Goal: Task Accomplishment & Management: Use online tool/utility

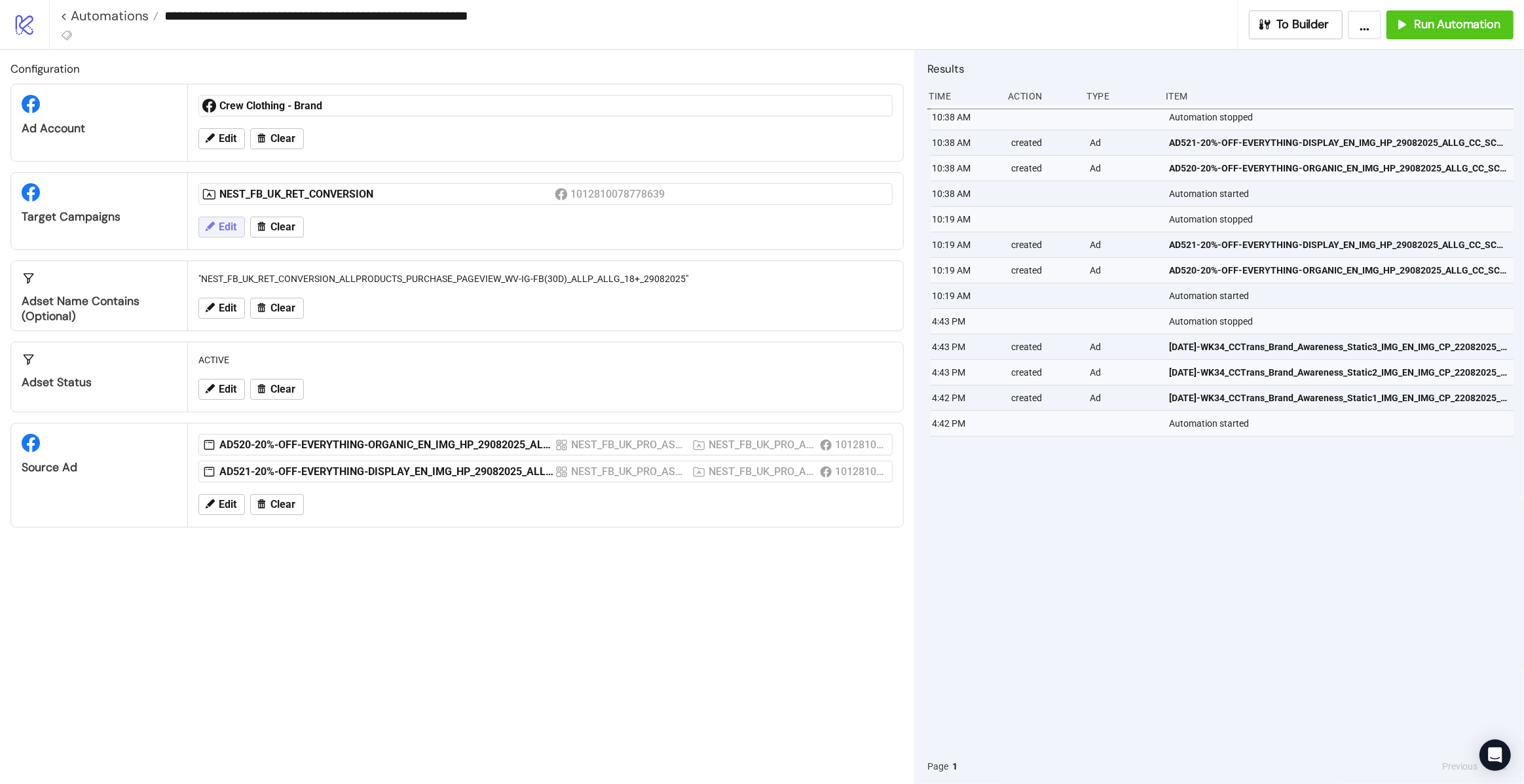
click at [237, 232] on button "Edit" at bounding box center [221, 227] width 46 height 21
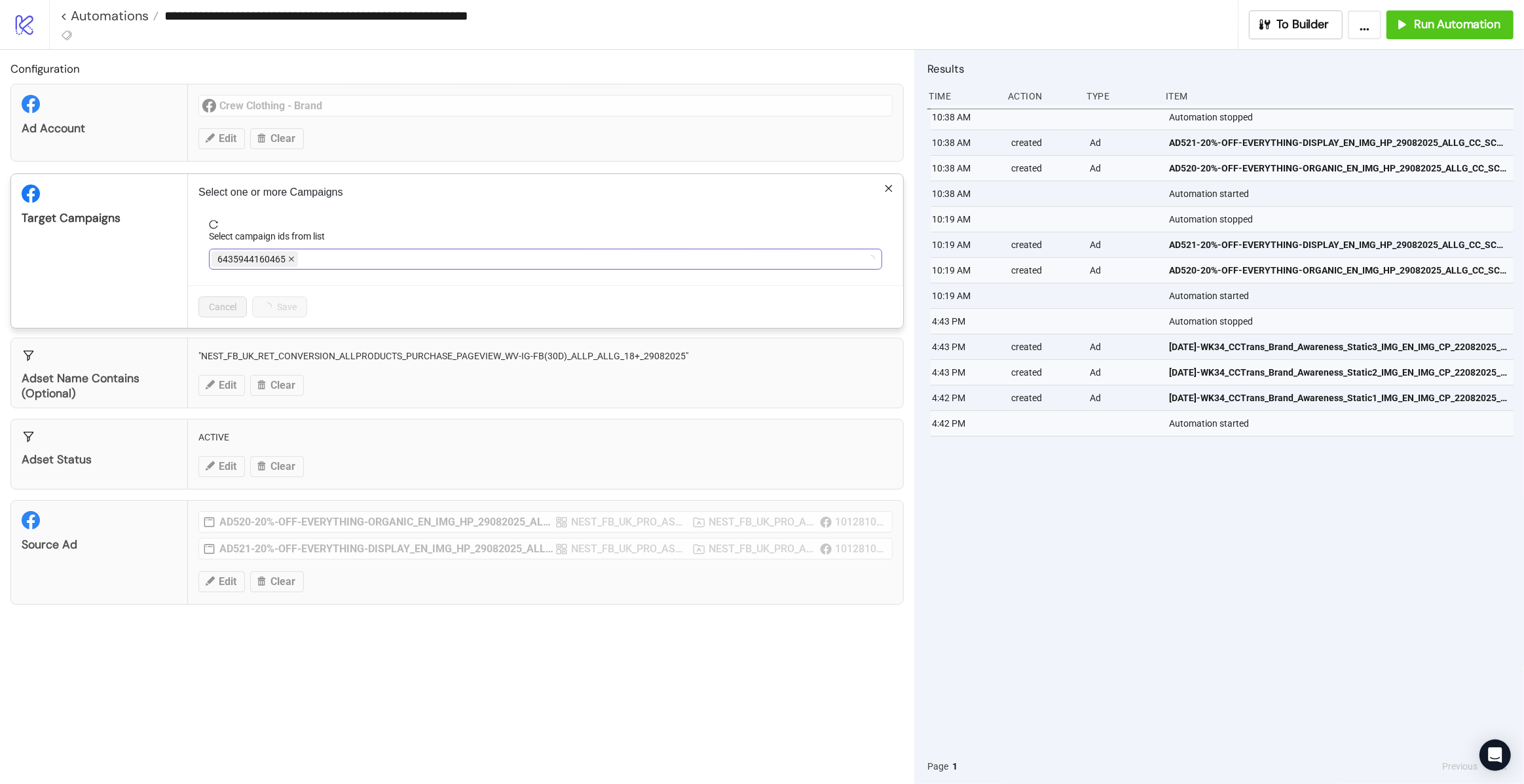
click at [290, 256] on icon "close" at bounding box center [291, 259] width 6 height 6
click at [290, 257] on div at bounding box center [539, 259] width 654 height 19
click at [354, 259] on icon "close" at bounding box center [357, 259] width 6 height 6
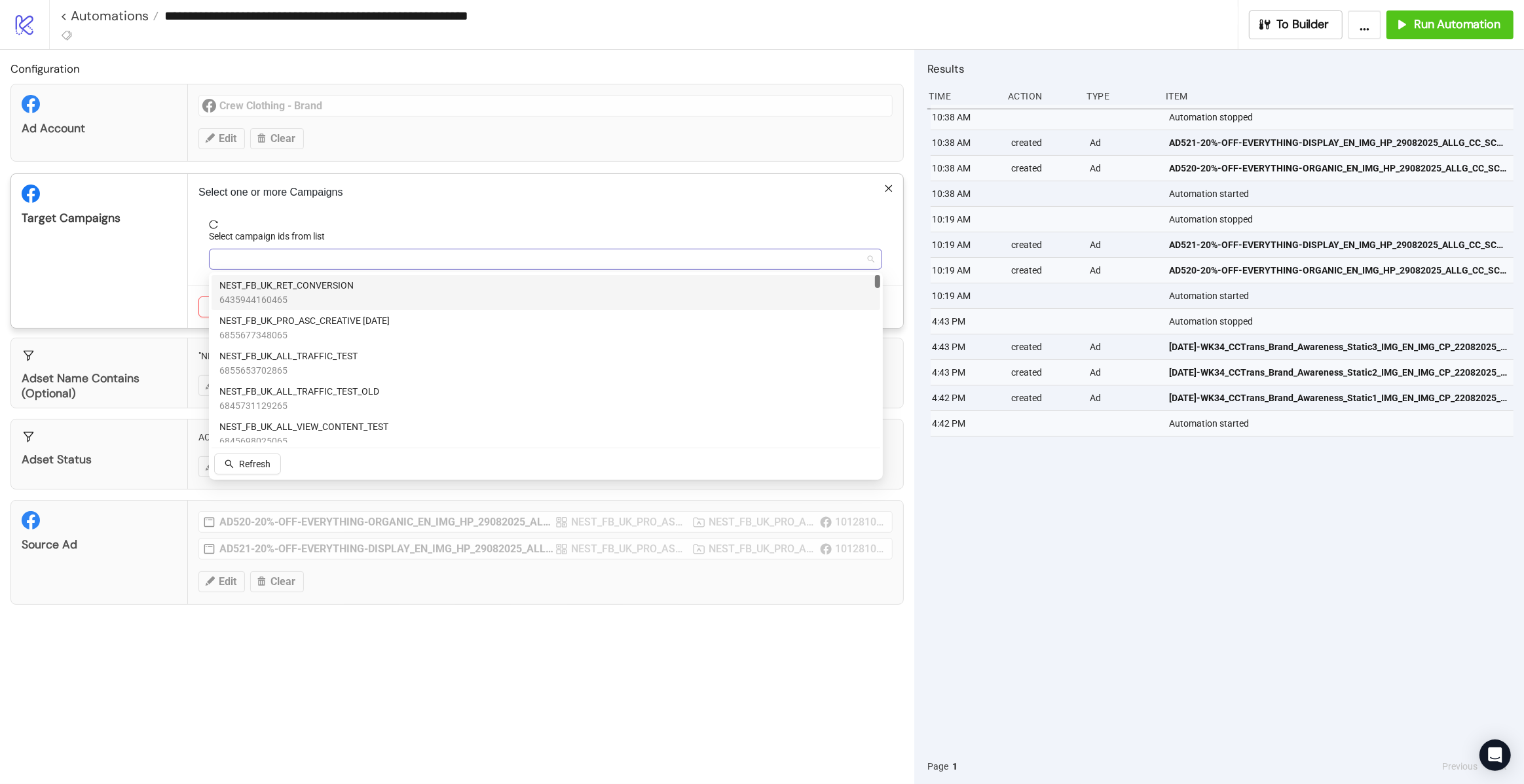
click at [352, 261] on div at bounding box center [539, 259] width 654 height 19
type input "***"
click at [375, 288] on span "NEST_FB_UK_RTN_CONVERSION_CRM-TESTING" at bounding box center [318, 285] width 198 height 15
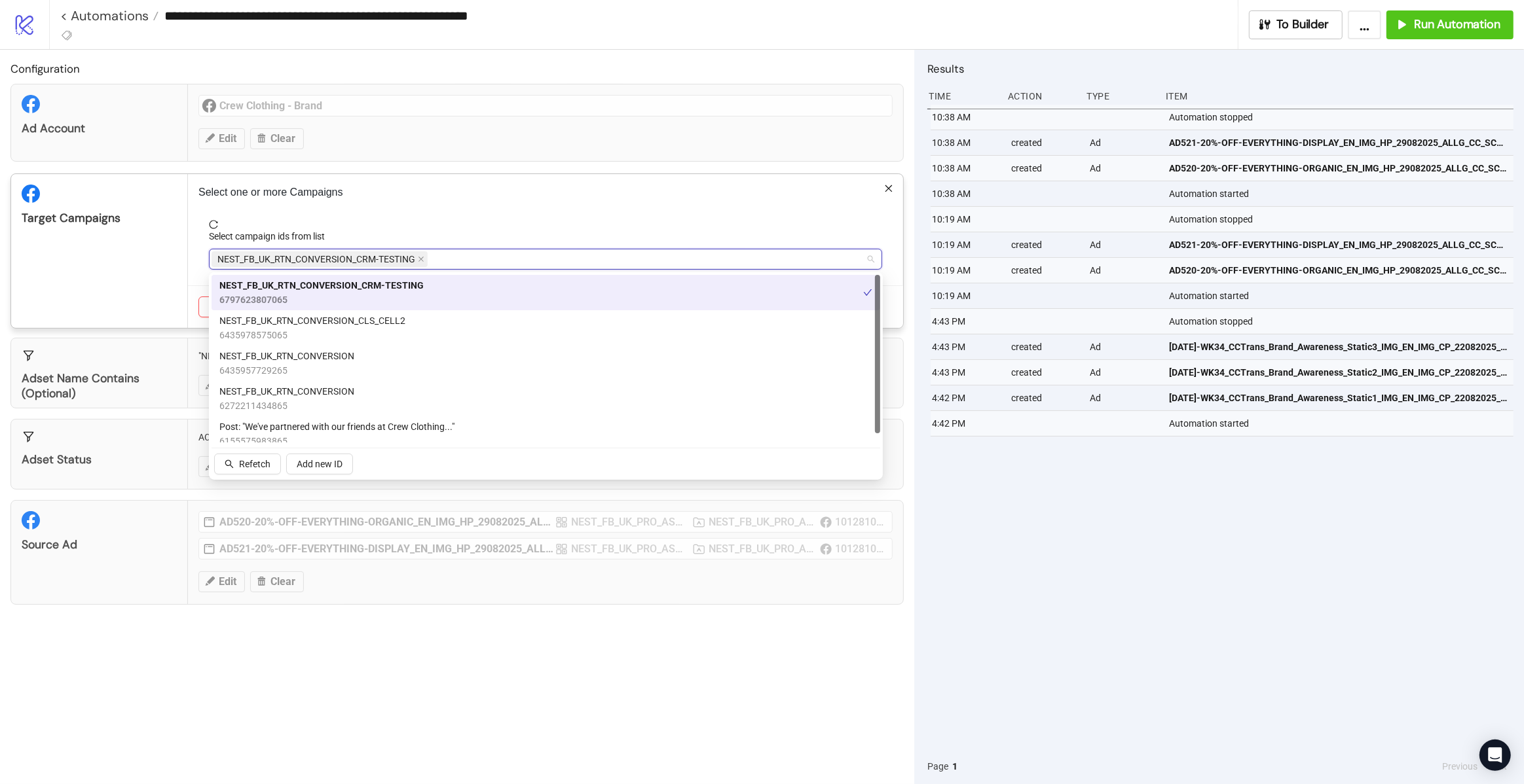
click at [442, 214] on div "Select one or more Campaigns Select campaign ids from list NEST_FB_UK_RTN_CONVE…" at bounding box center [546, 251] width 715 height 153
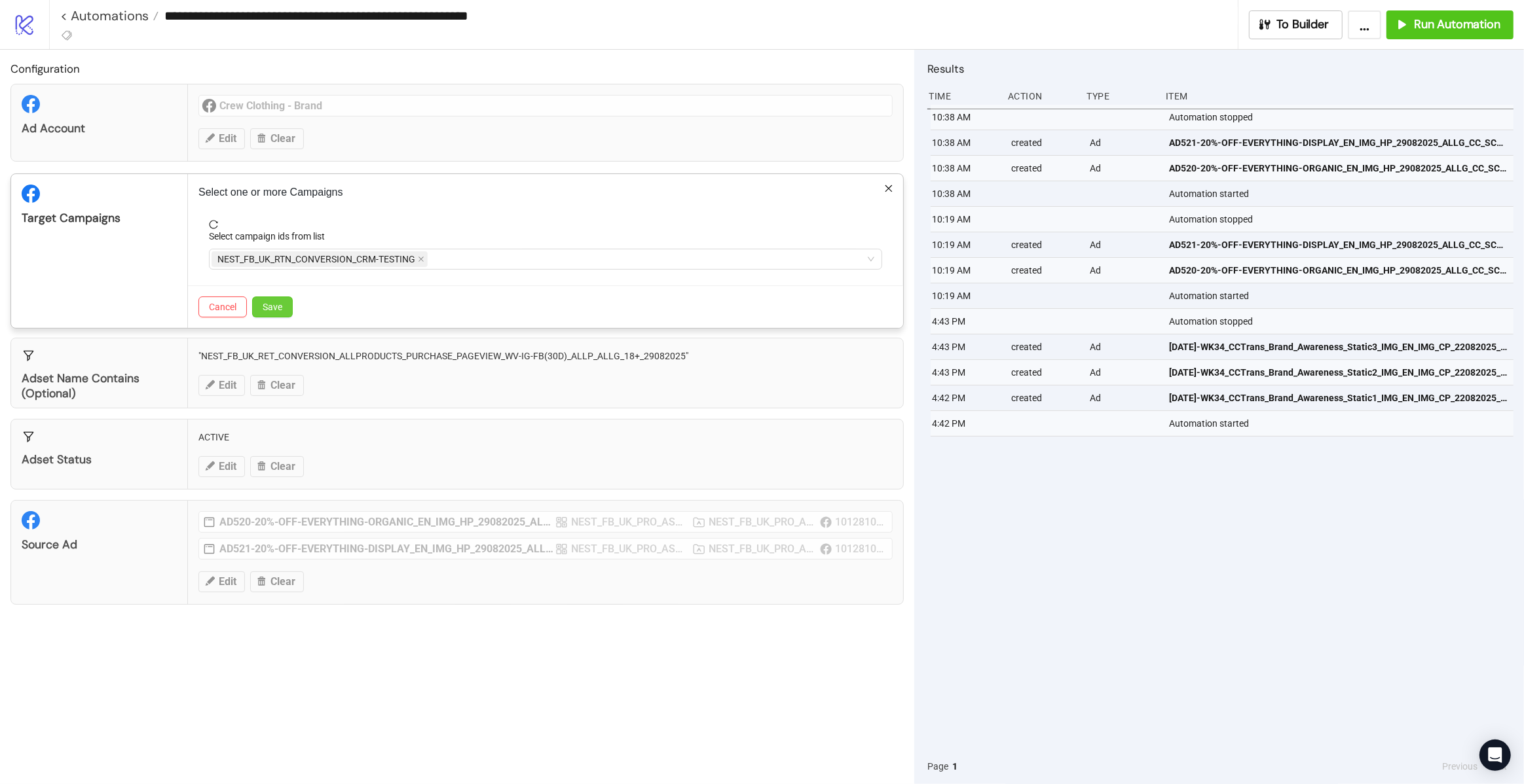
click at [284, 302] on button "Save" at bounding box center [272, 307] width 41 height 21
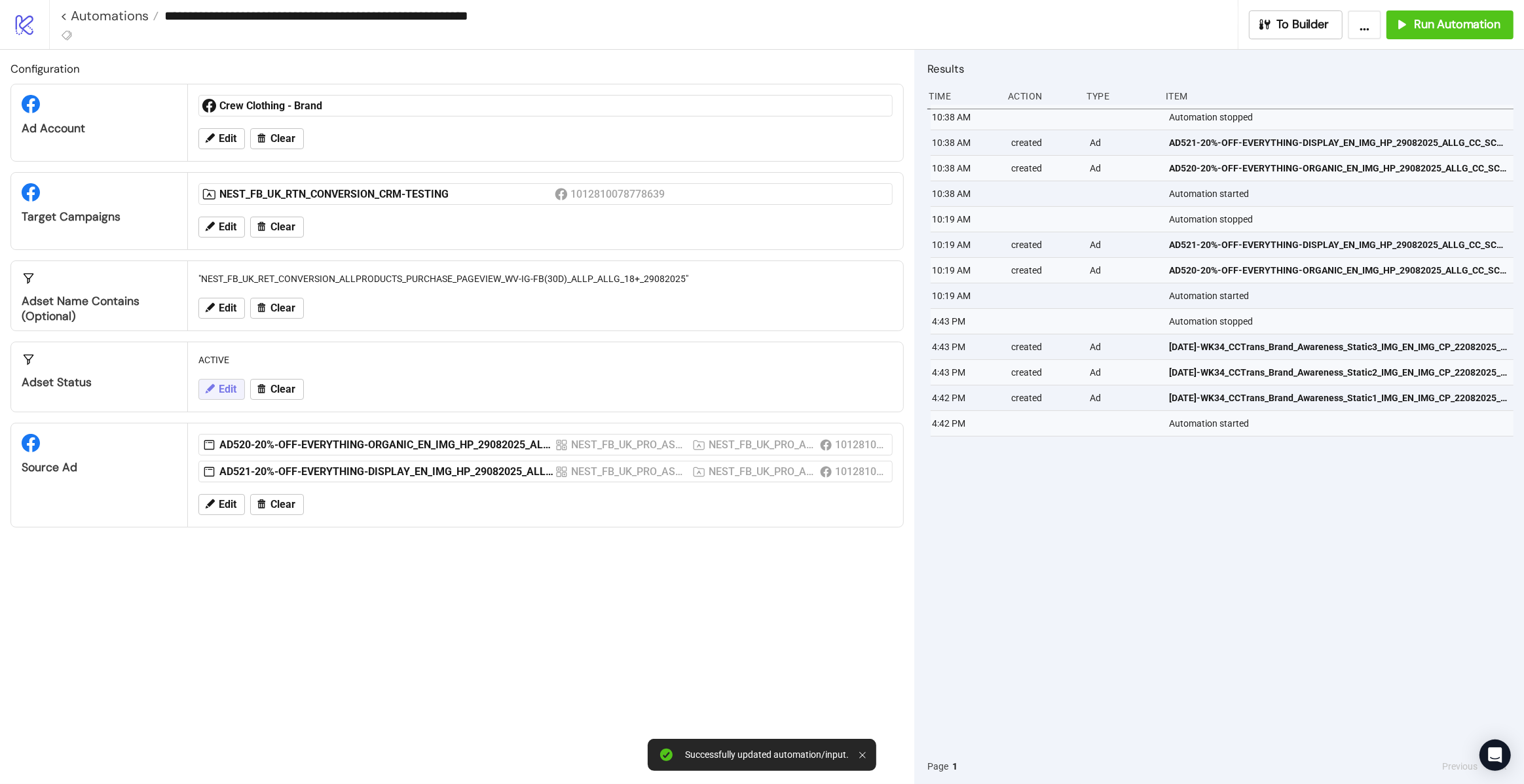
click at [230, 384] on span "Edit" at bounding box center [228, 389] width 18 height 12
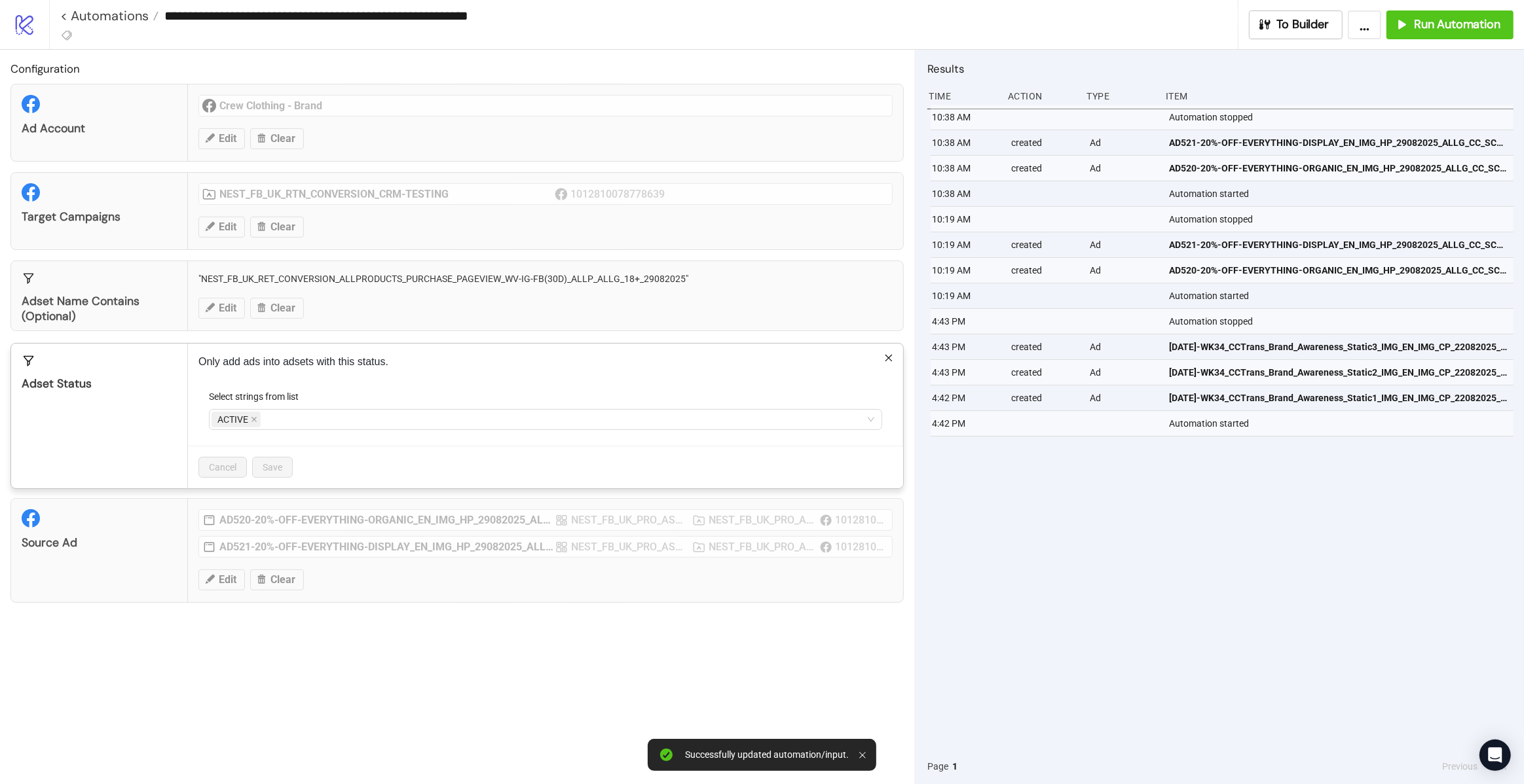
click at [236, 307] on div "**********" at bounding box center [762, 392] width 1524 height 784
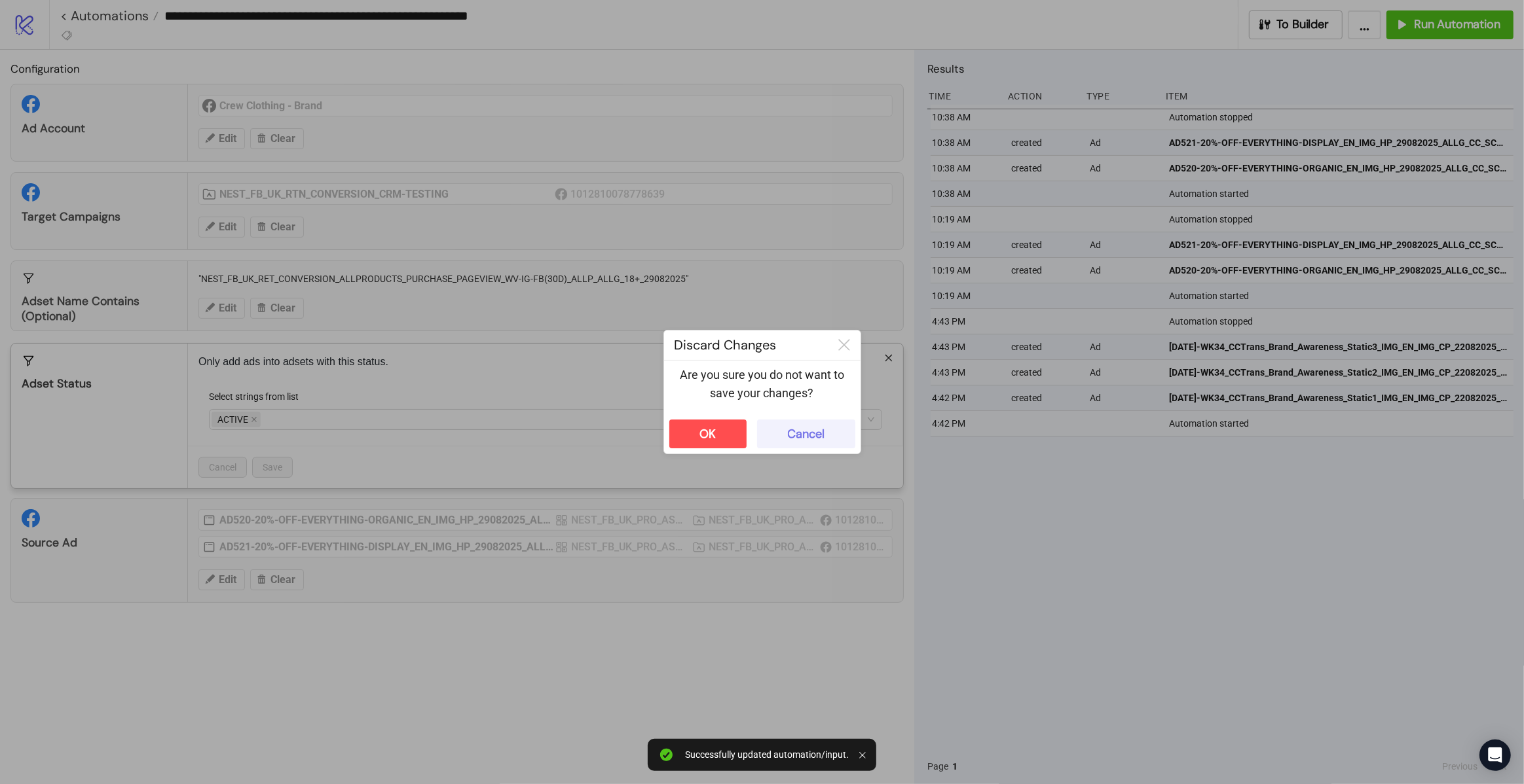
click at [793, 437] on div "Cancel" at bounding box center [806, 434] width 37 height 15
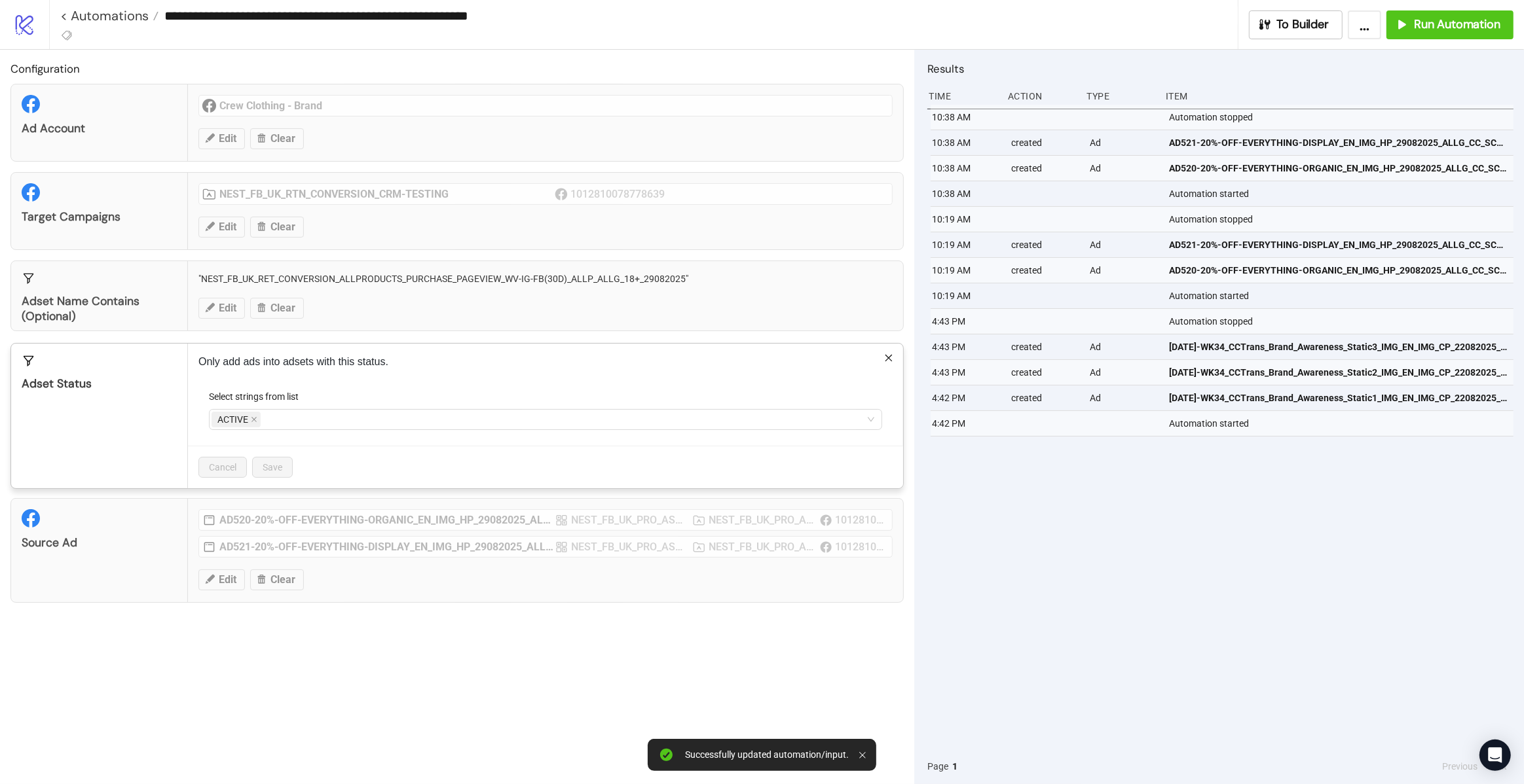
click at [883, 355] on p "Only add ads into adsets with this status." at bounding box center [545, 362] width 694 height 16
click at [886, 358] on icon "close" at bounding box center [888, 357] width 9 height 9
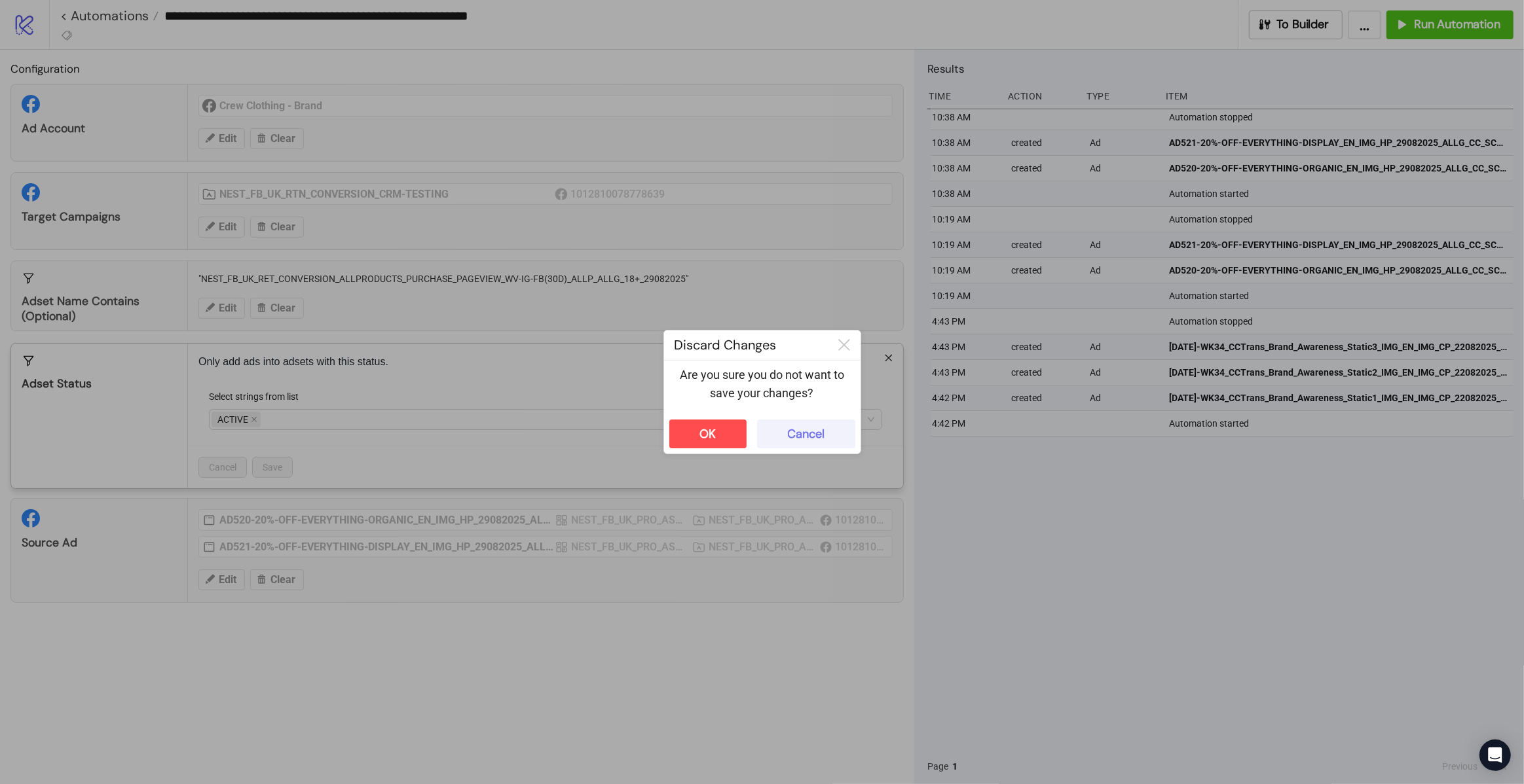
click at [769, 427] on button "Cancel" at bounding box center [806, 434] width 98 height 29
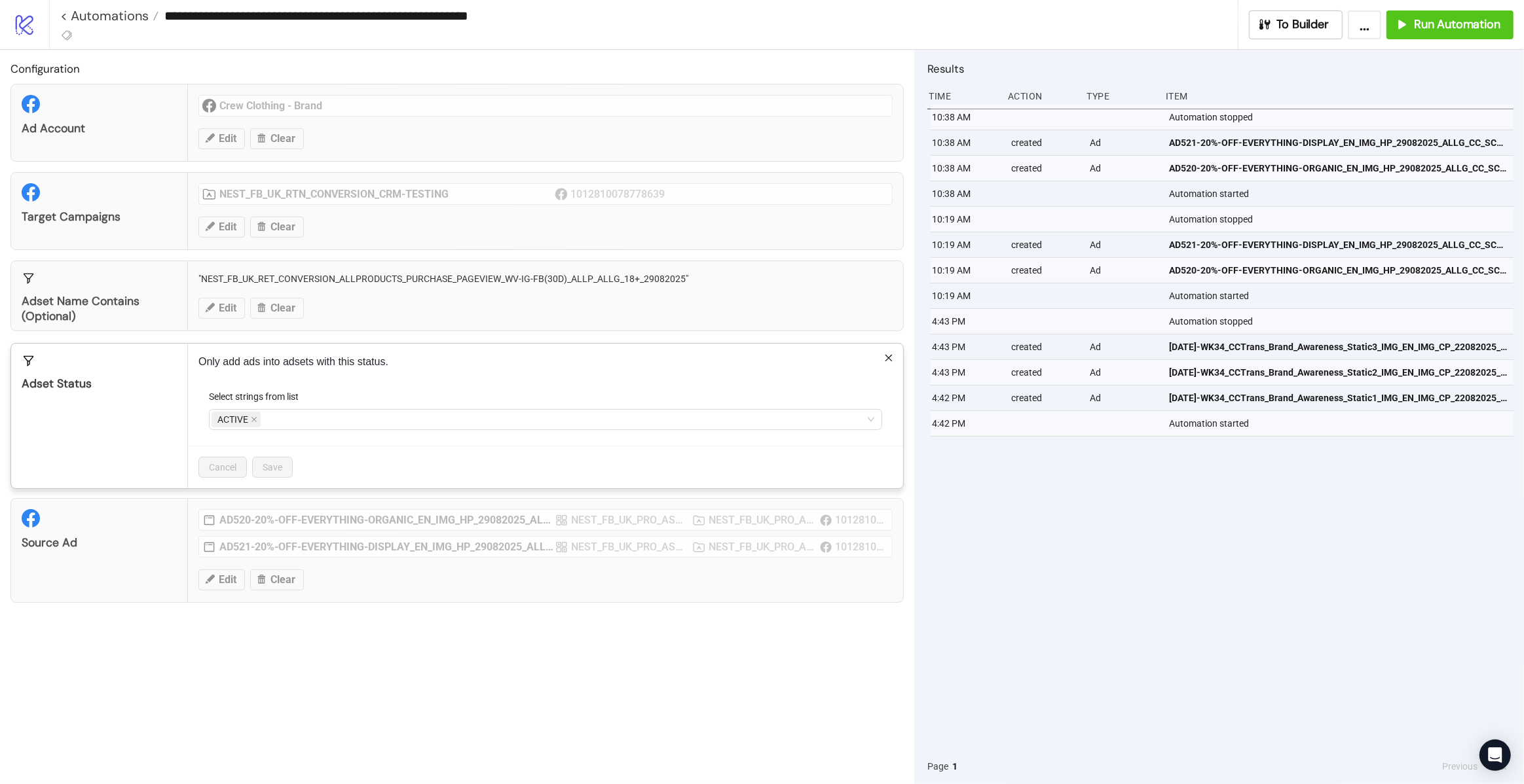
click at [892, 351] on div "Only add ads into adsets with this status. Select strings from list ACTIVE Canc…" at bounding box center [546, 416] width 715 height 144
click at [889, 360] on icon "close" at bounding box center [888, 357] width 9 height 9
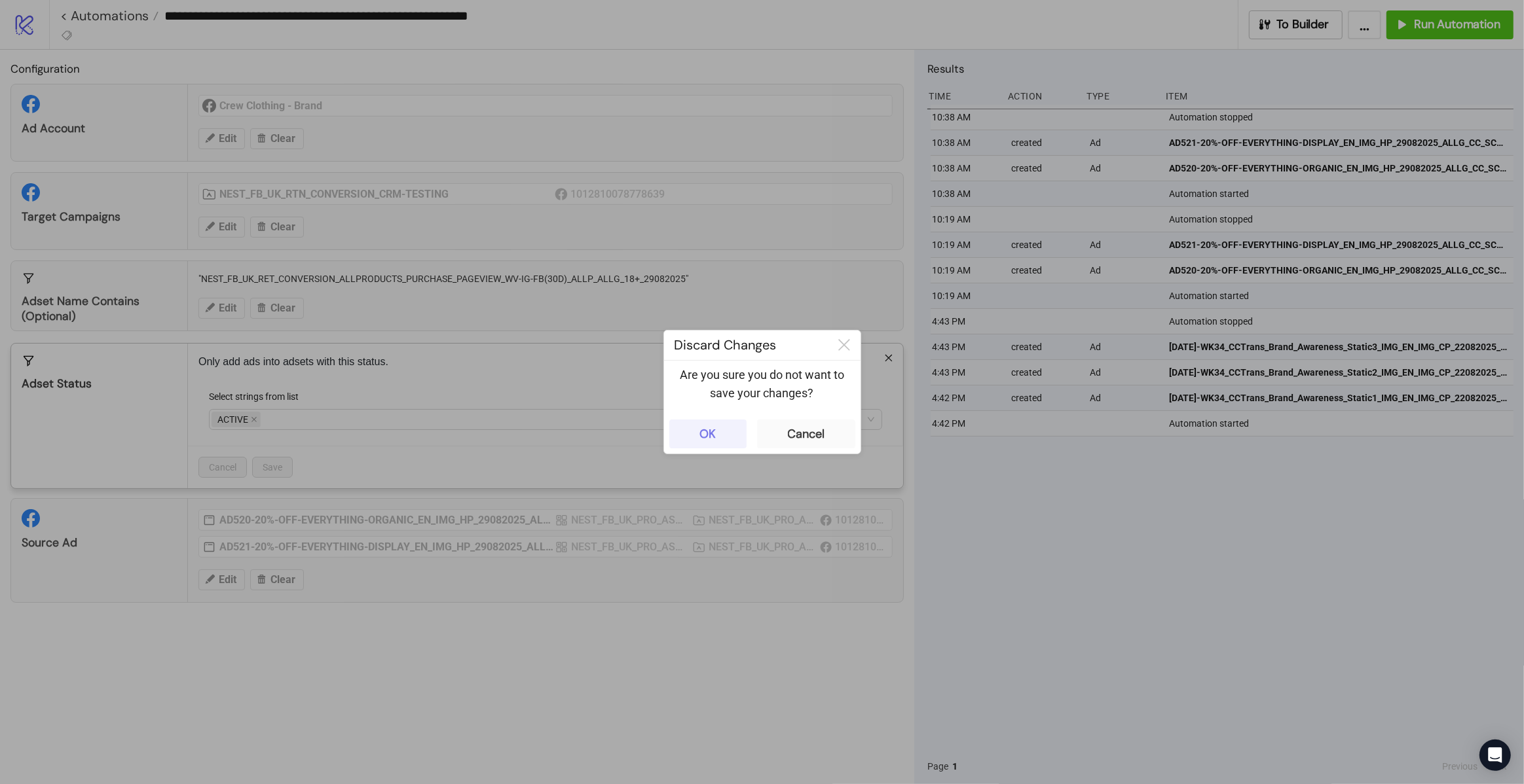
click at [715, 425] on button "OK" at bounding box center [708, 434] width 77 height 29
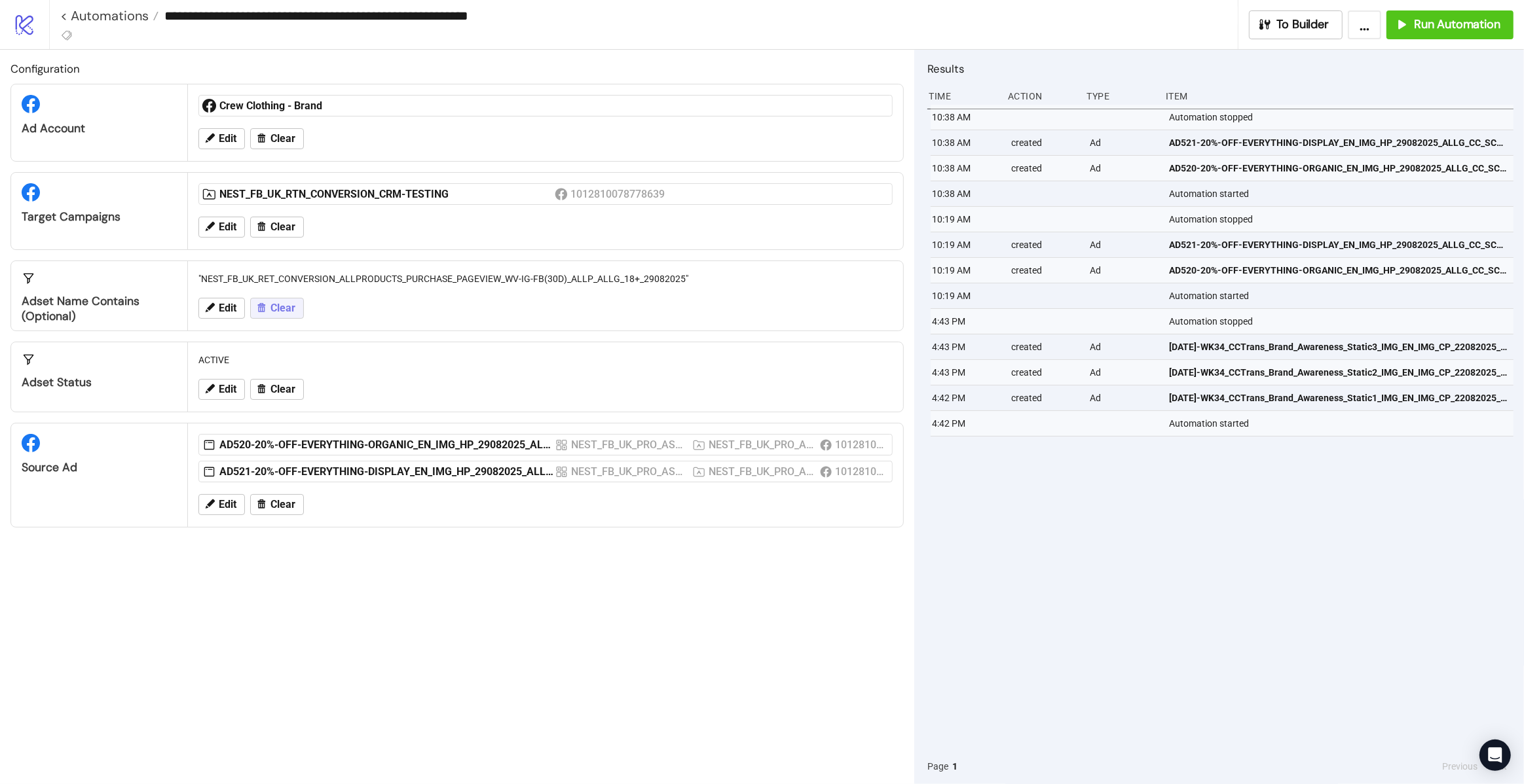
click at [271, 308] on span "Clear" at bounding box center [283, 308] width 25 height 12
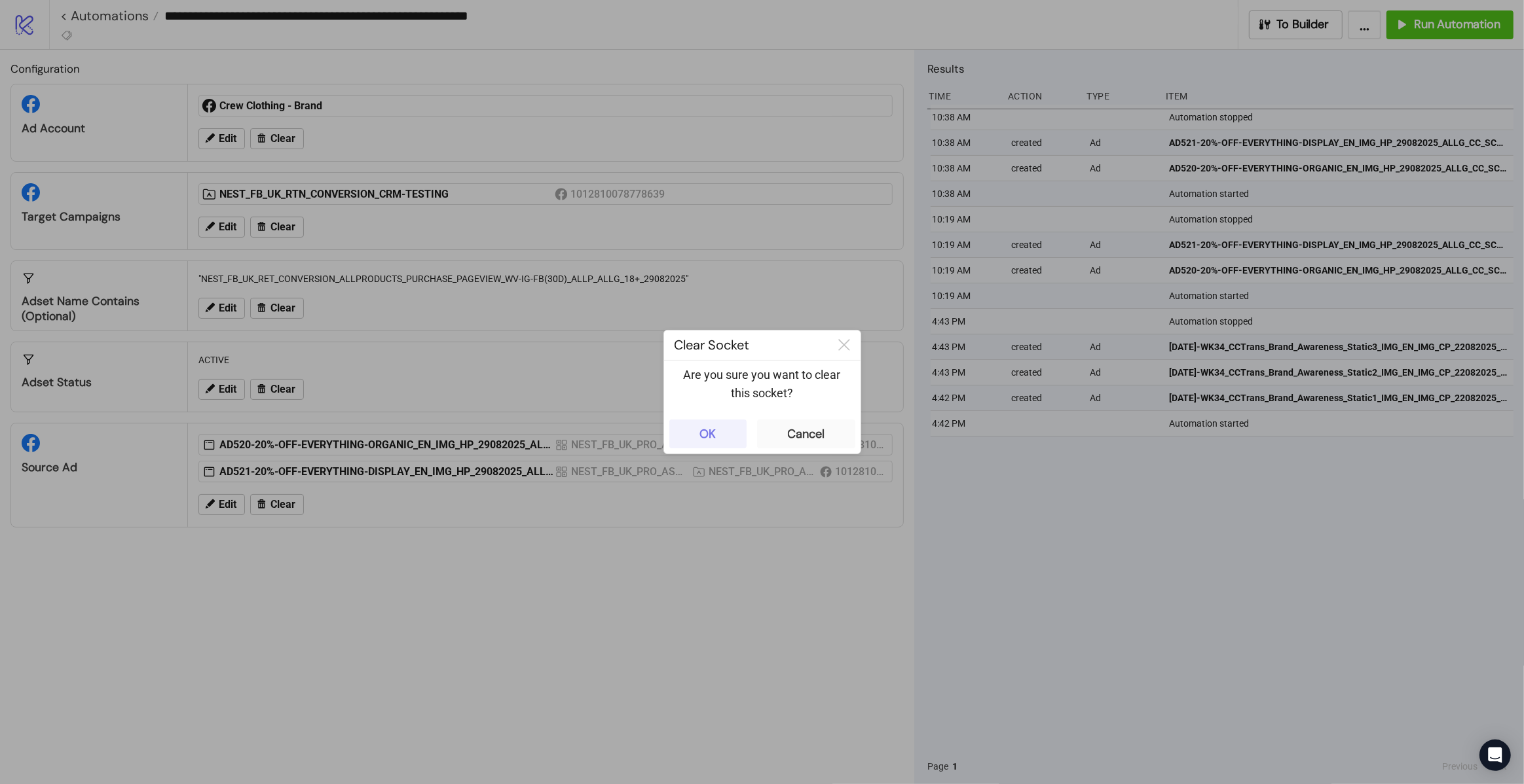
click at [704, 434] on div "OK" at bounding box center [708, 434] width 17 height 15
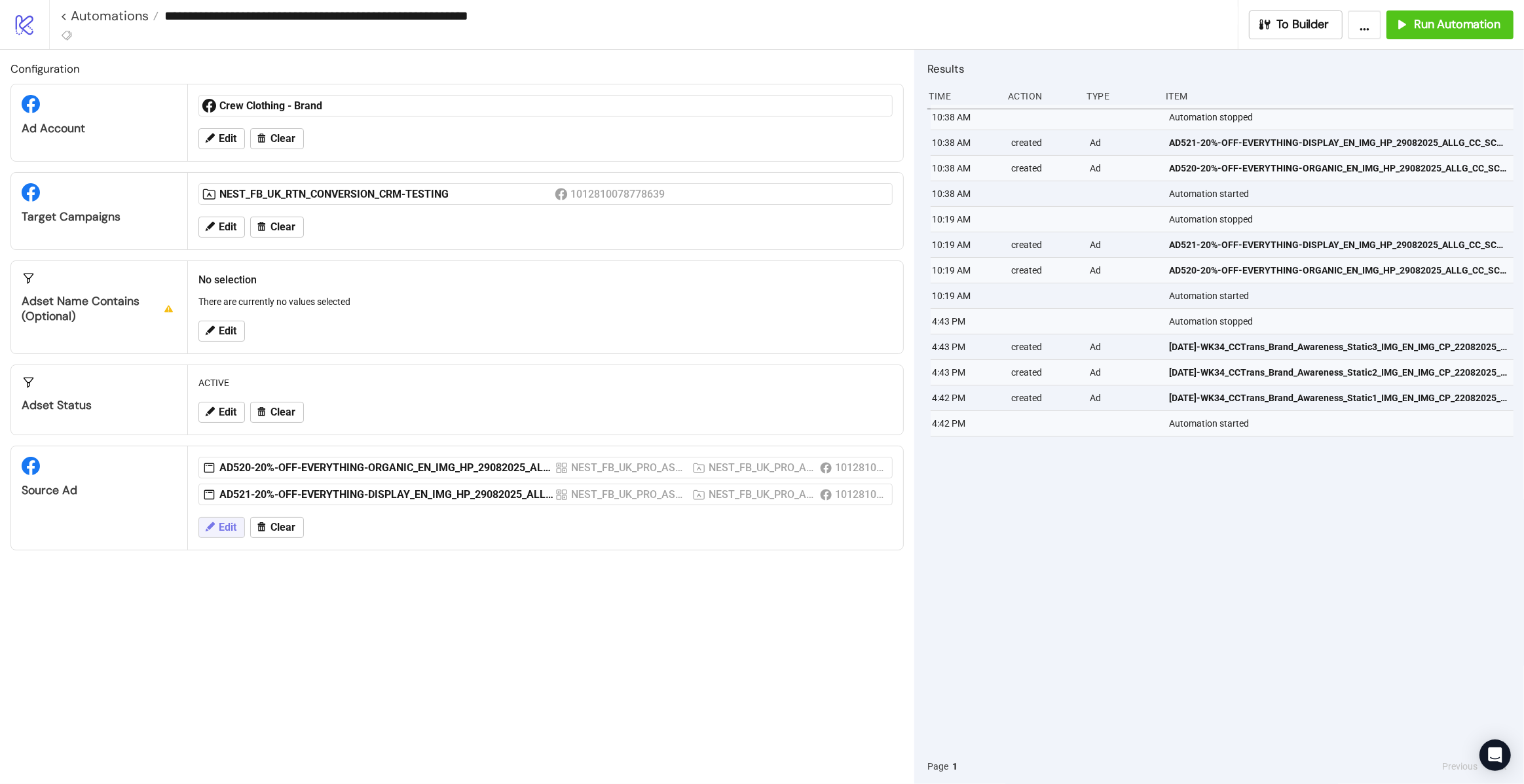
click at [223, 531] on span "Edit" at bounding box center [228, 527] width 18 height 12
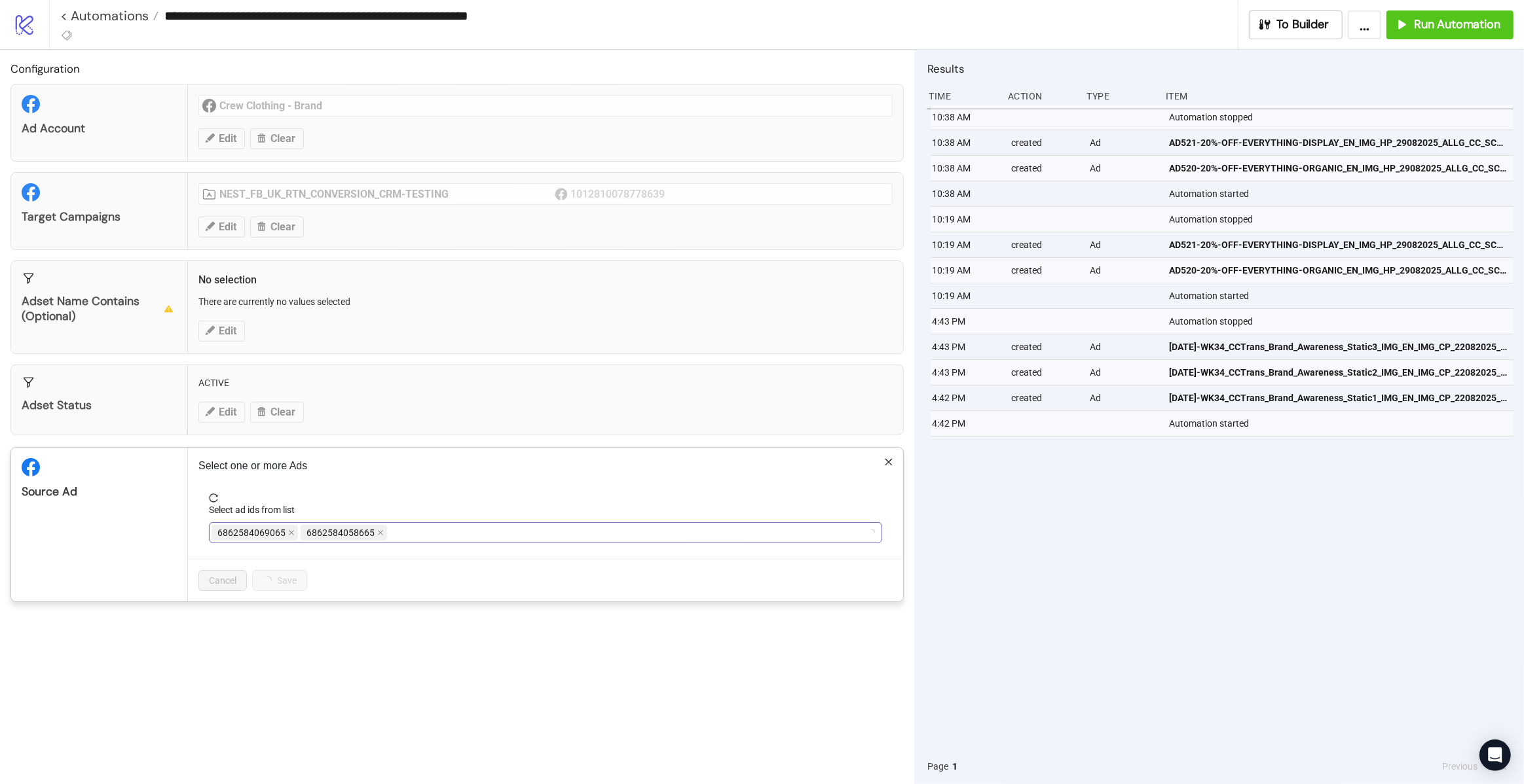
click at [401, 539] on div "6862584069065 6862584058665" at bounding box center [539, 532] width 654 height 19
type input "**"
click at [610, 550] on div "AD520-20%-OFF-EVERYTHING-ORGANIC_EN_IMG_HP_29082025_ALLG_CC_SC5_USP1_ AD521-20%…" at bounding box center [539, 541] width 654 height 37
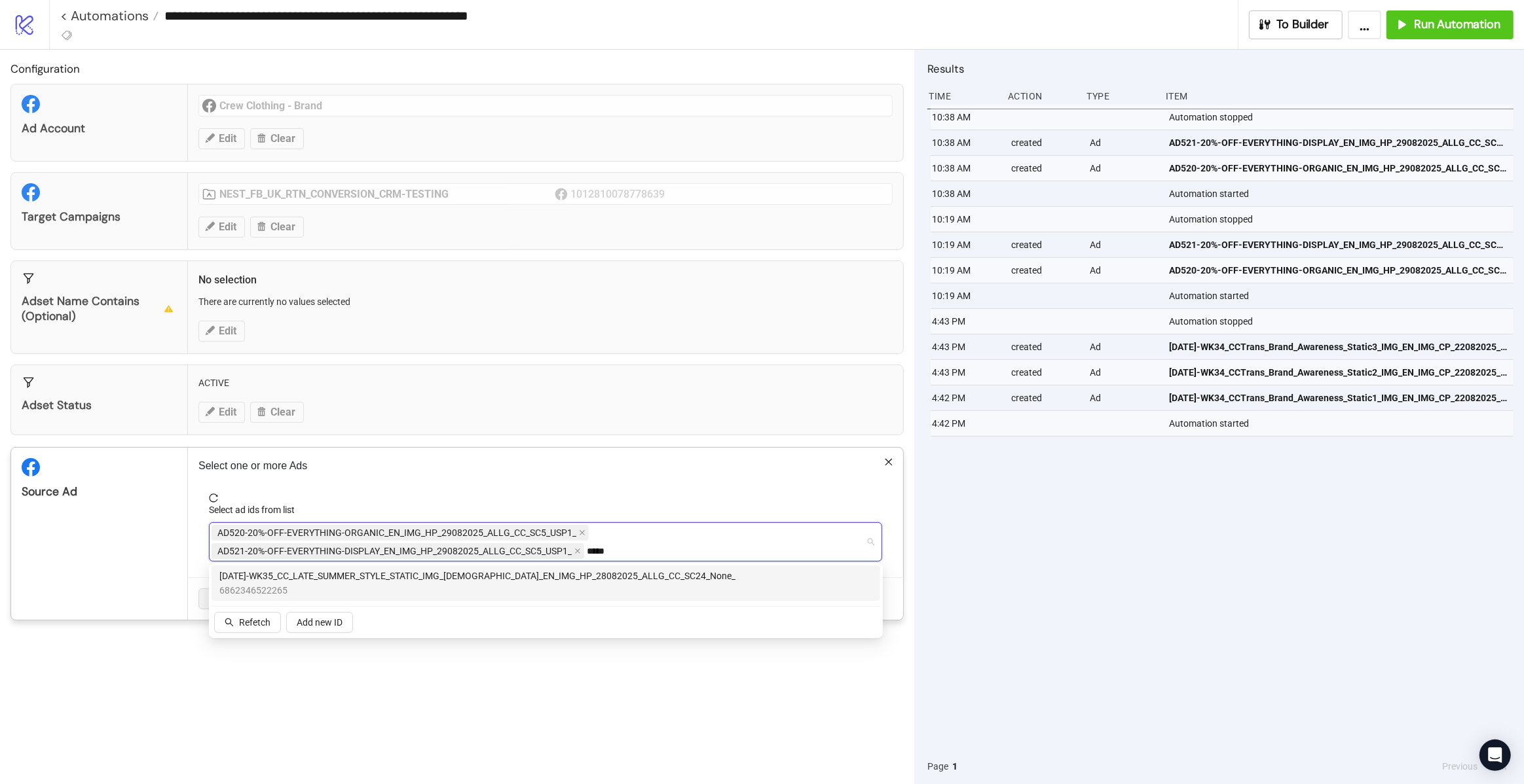
click at [538, 579] on span "[DATE]-WK35_CC_LATE_SUMMER_STYLE_STATIC_IMG_[DEMOGRAPHIC_DATA]_EN_IMG_HP_280820…" at bounding box center [477, 576] width 516 height 15
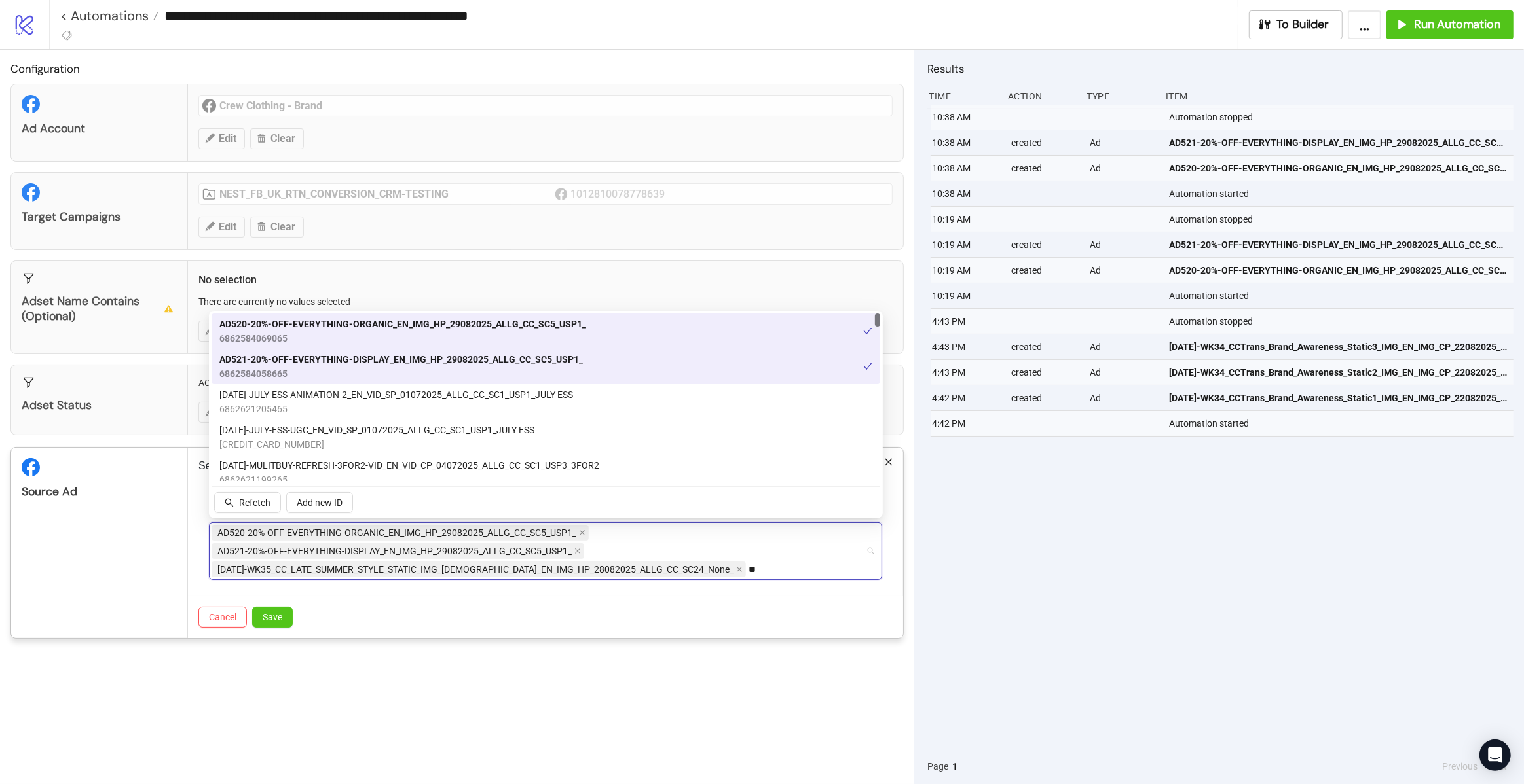
type input "*"
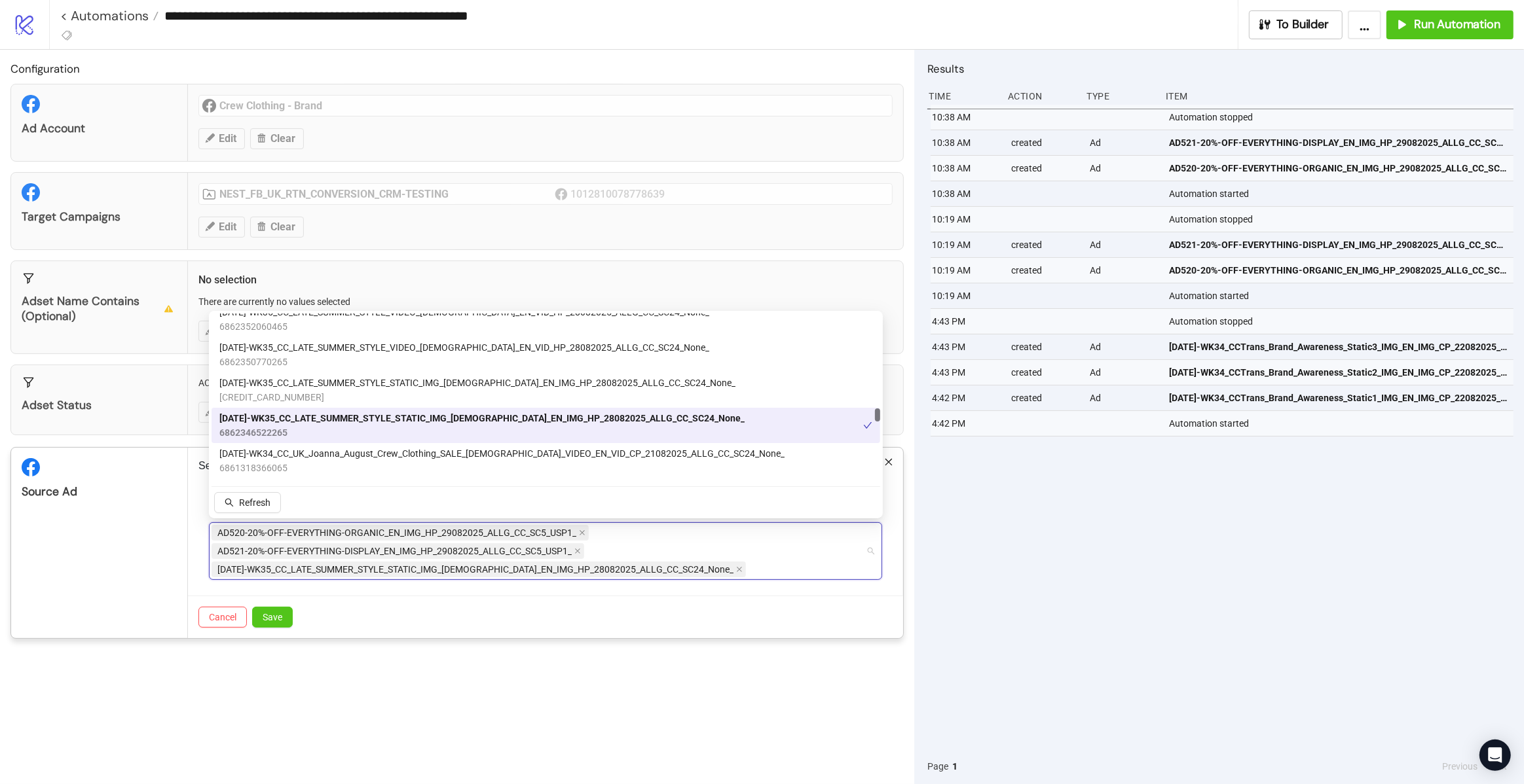
scroll to position [3577, 0]
click at [531, 390] on span "[DATE]-WK35_CC_LATE_SUMMER_STYLE_STATIC_IMG_[DEMOGRAPHIC_DATA]_EN_IMG_HP_280820…" at bounding box center [477, 386] width 516 height 15
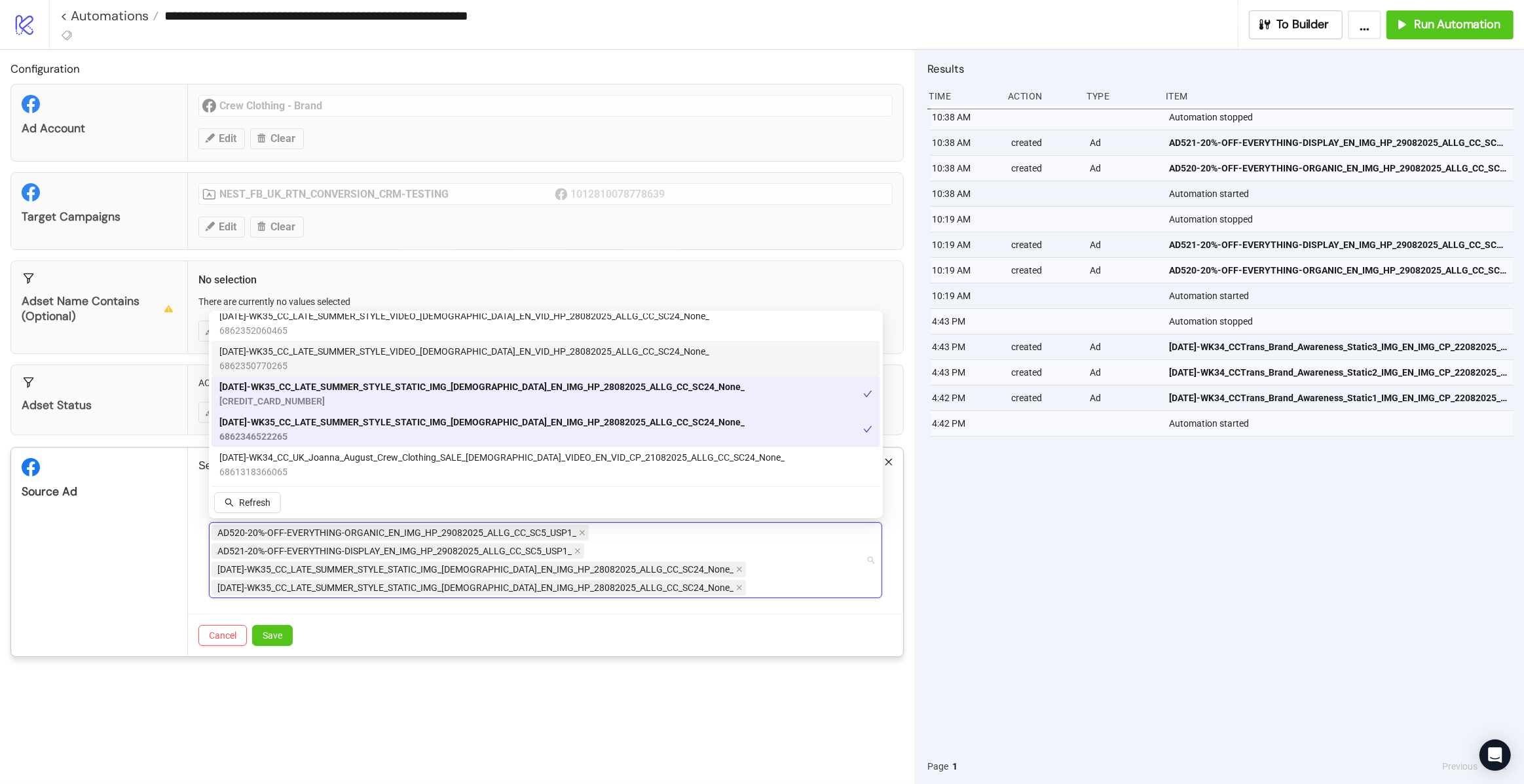
click at [522, 348] on span "[DATE]-WK35_CC_LATE_SUMMER_STYLE_VIDEO_[DEMOGRAPHIC_DATA]_EN_VID_HP_28082025_AL…" at bounding box center [464, 351] width 490 height 15
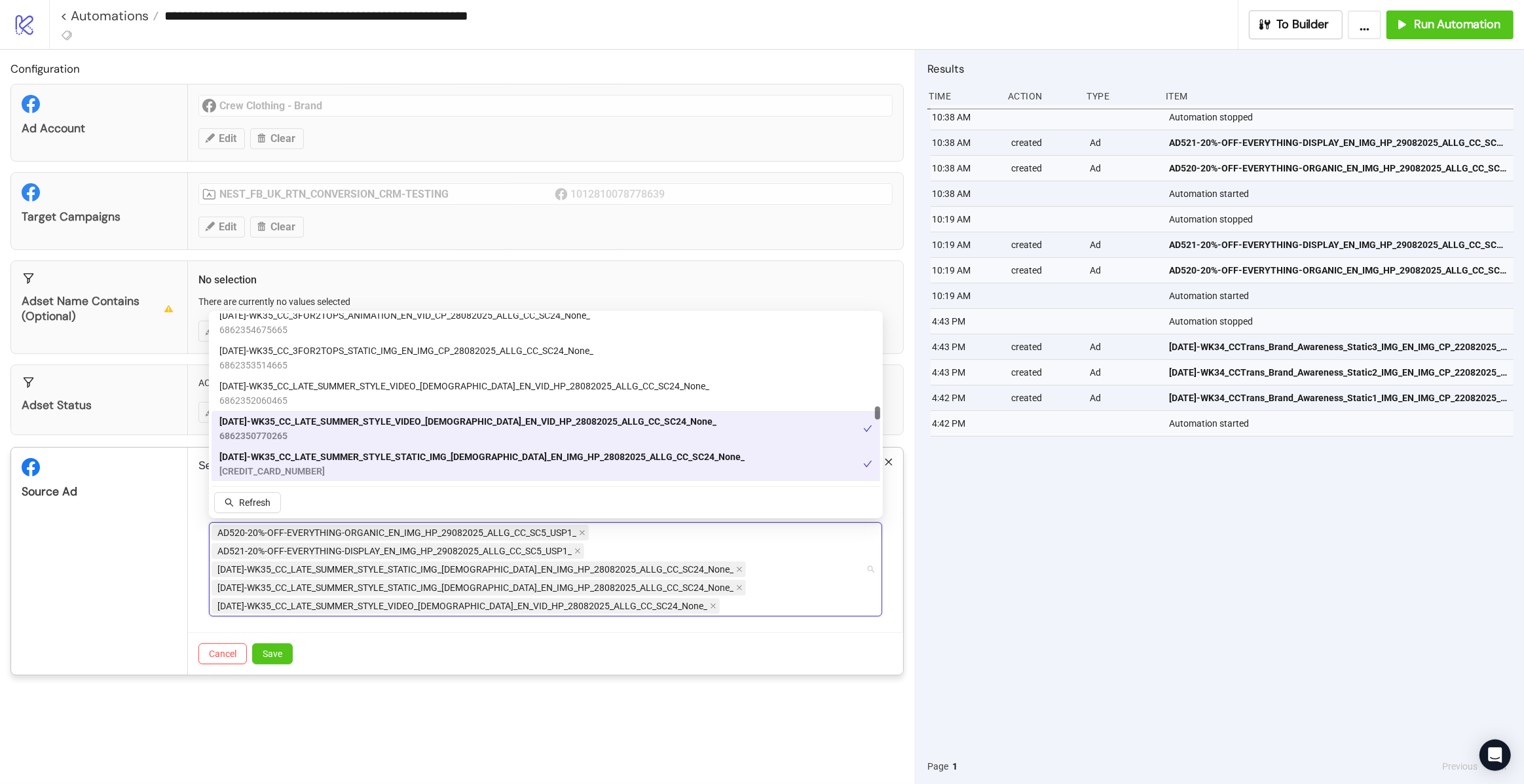
scroll to position [3507, 0]
click at [462, 377] on div "[DATE]-WK35_CC_LATE_SUMMER_STYLE_VIDEO_[DEMOGRAPHIC_DATA]_EN_VID_HP_28082025_AL…" at bounding box center [546, 392] width 668 height 35
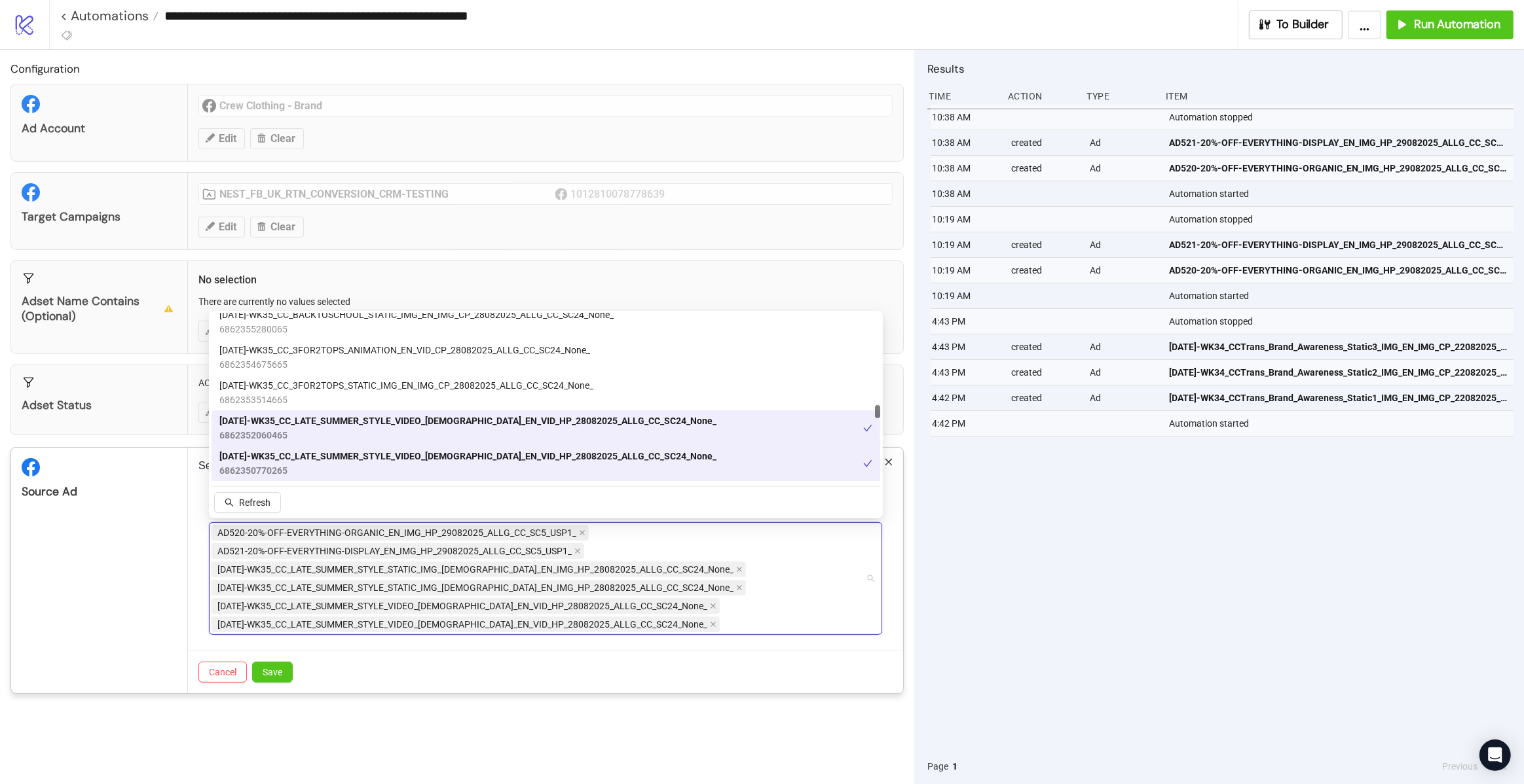
scroll to position [3451, 0]
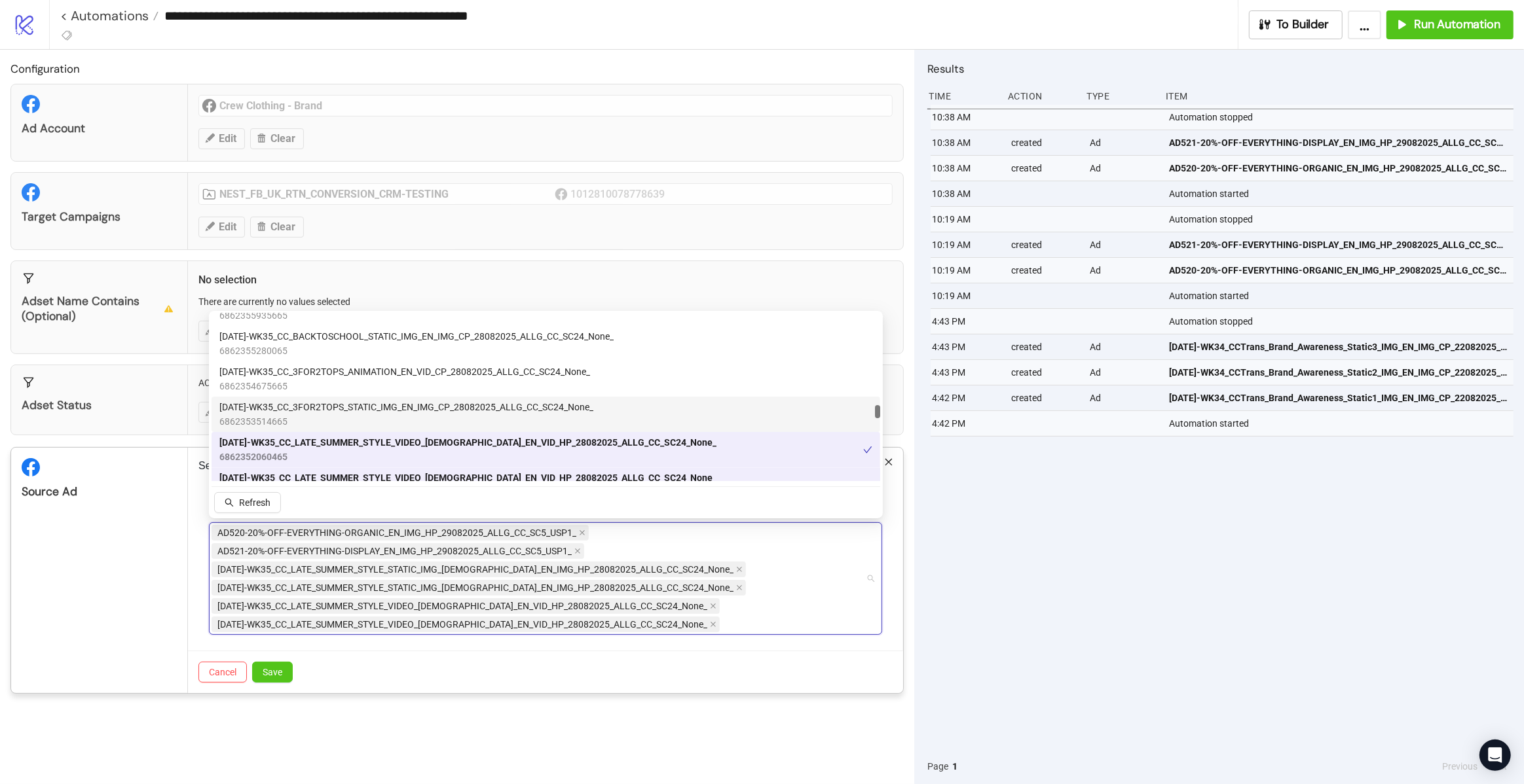
click at [443, 402] on span "[DATE]-WK35_CC_3FOR2TOPS_STATIC_IMG_EN_IMG_CP_28082025_ALLG_CC_SC24_None_" at bounding box center [406, 407] width 374 height 15
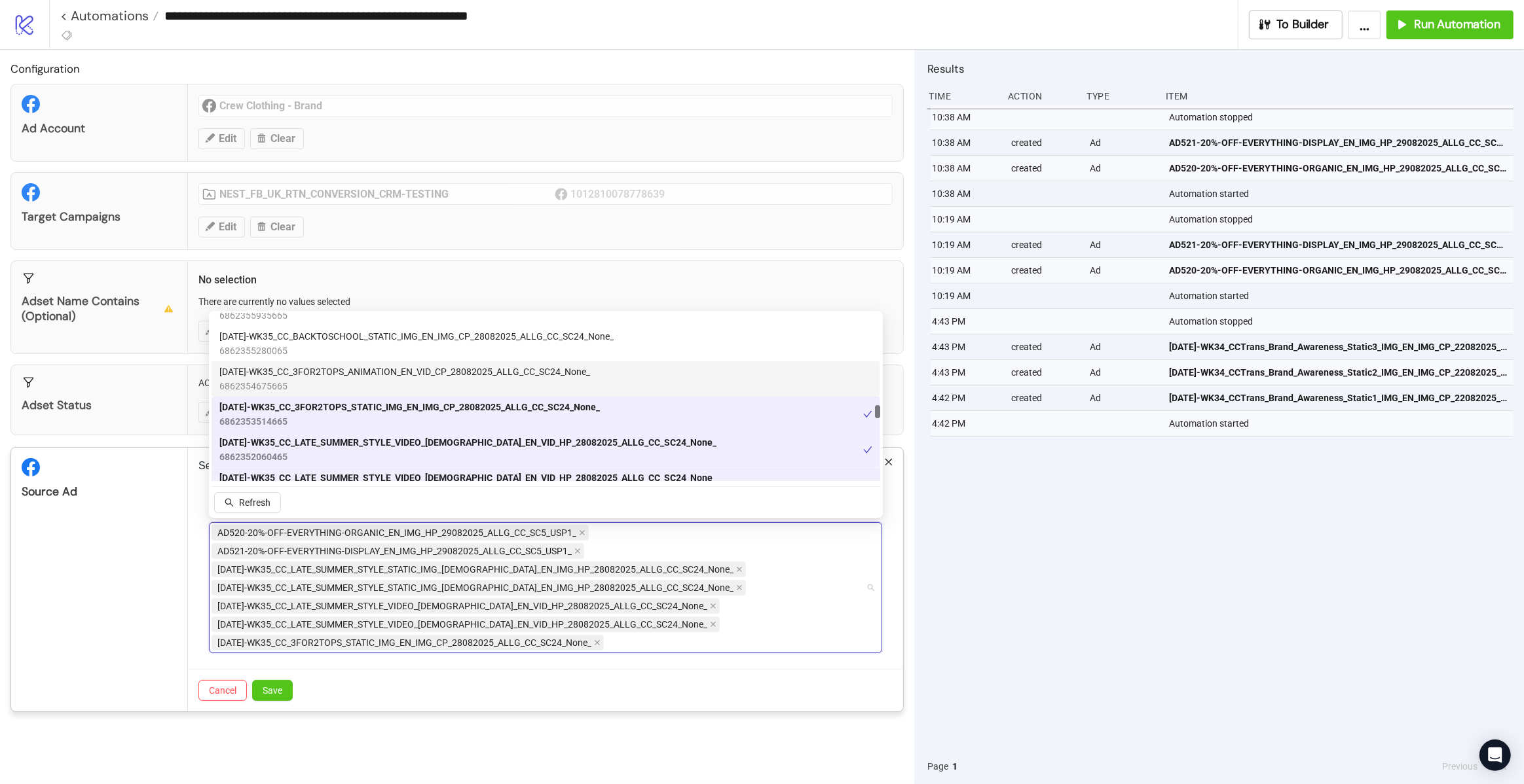
click at [441, 377] on span "[DATE]-WK35_CC_3FOR2TOPS_ANIMATION_EN_VID_CP_28082025_ALLG_CC_SC24_None_" at bounding box center [405, 371] width 371 height 15
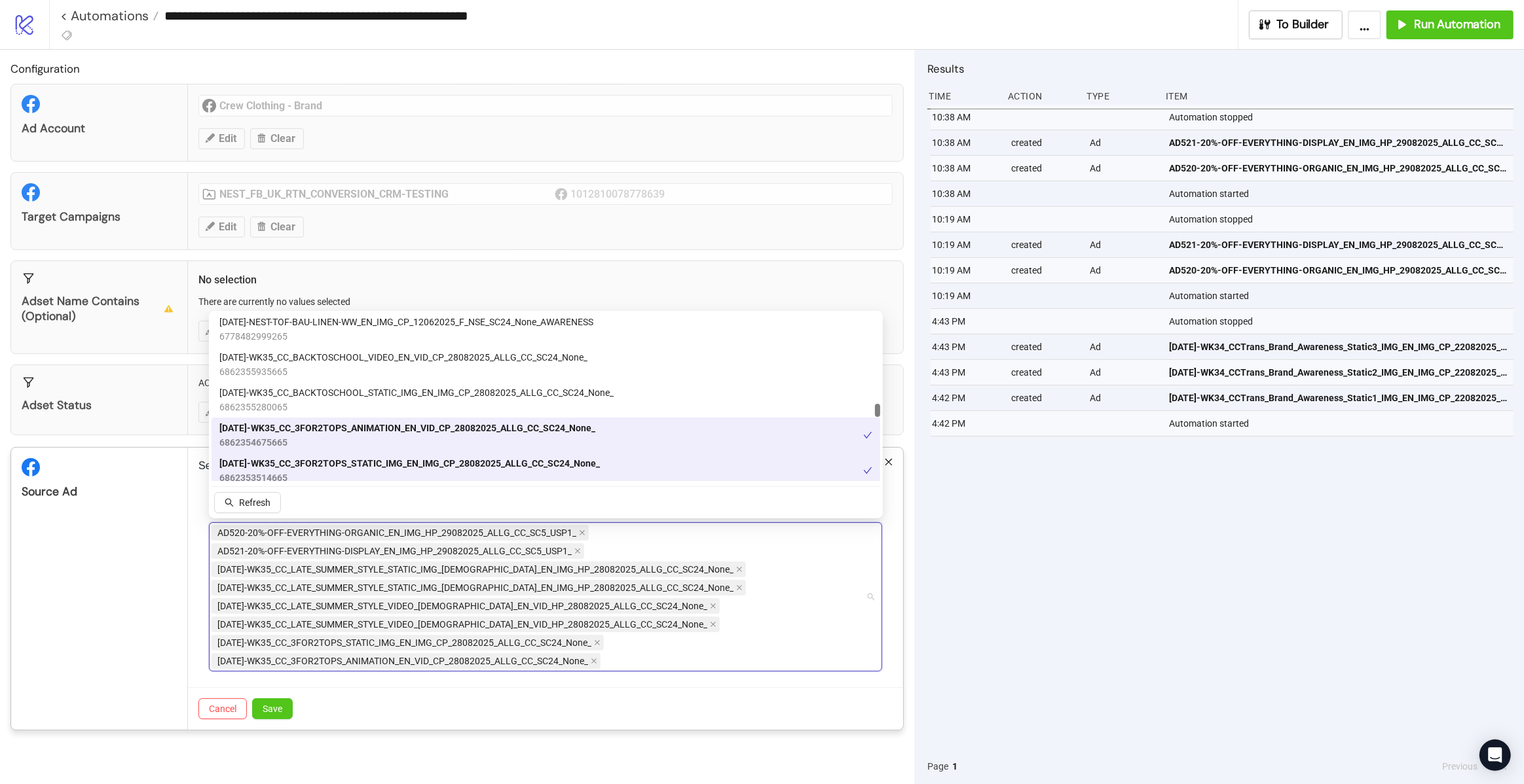
scroll to position [3393, 0]
click at [443, 396] on span "[DATE]-WK35_CC_BACKTOSCHOOL_STATIC_IMG_EN_IMG_CP_28082025_ALLG_CC_SC24_None_" at bounding box center [416, 393] width 394 height 15
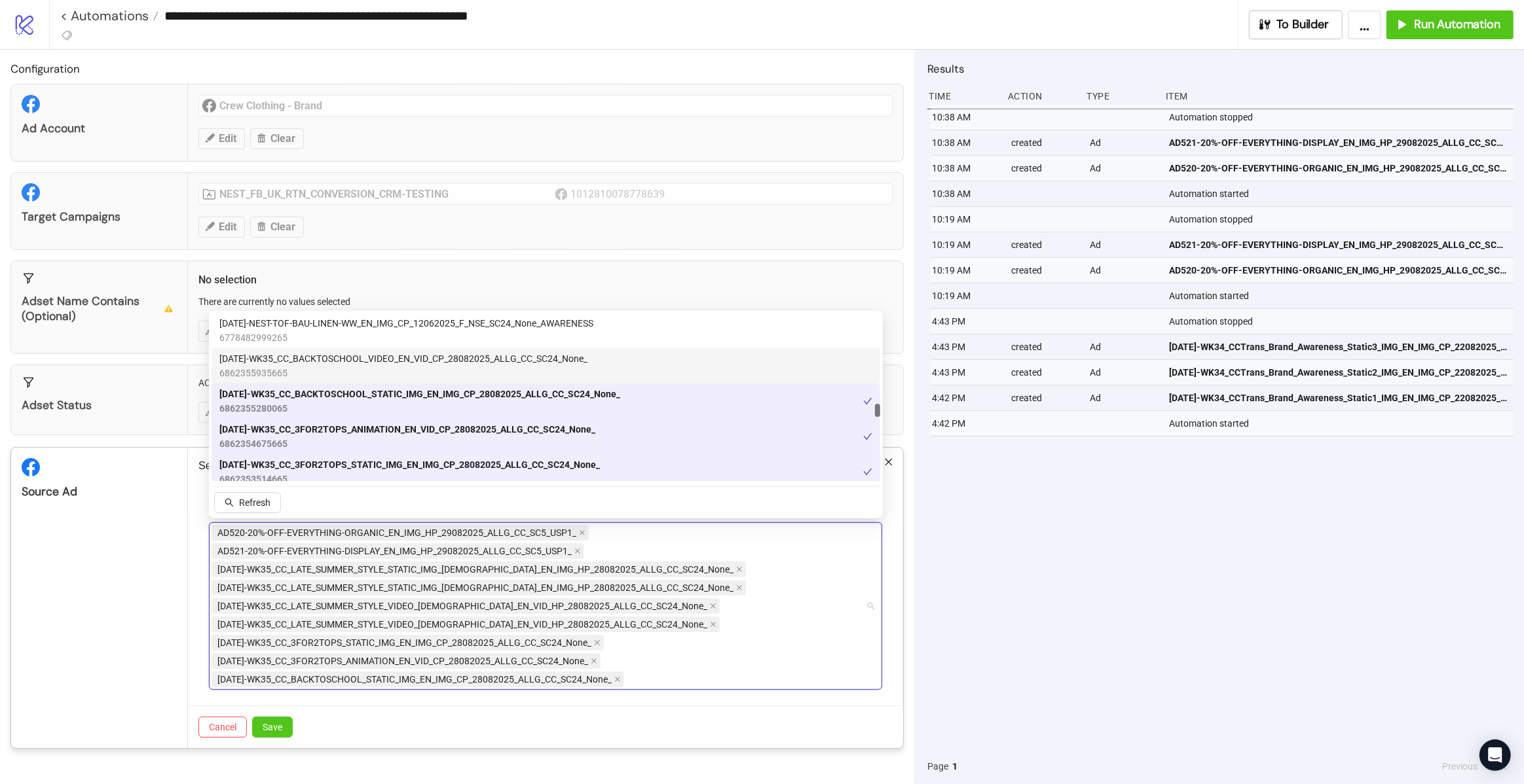
click at [437, 370] on span "6862355935665" at bounding box center [403, 373] width 368 height 15
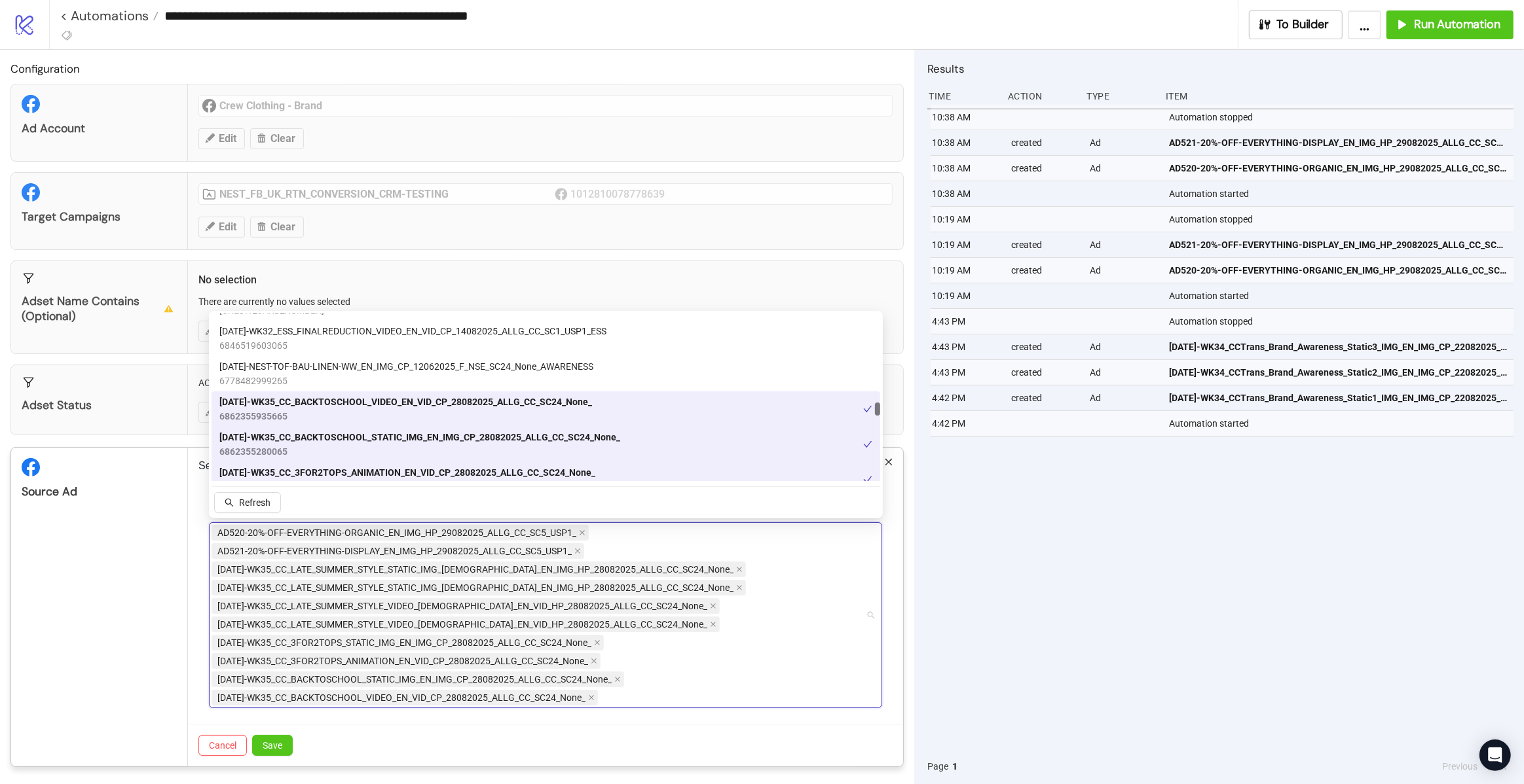
scroll to position [3350, 0]
click at [662, 682] on div "AD520-20%-OFF-EVERYTHING-ORGANIC_EN_IMG_HP_29082025_ALLG_CC_SC5_USP1_ AD521-20%…" at bounding box center [539, 615] width 654 height 183
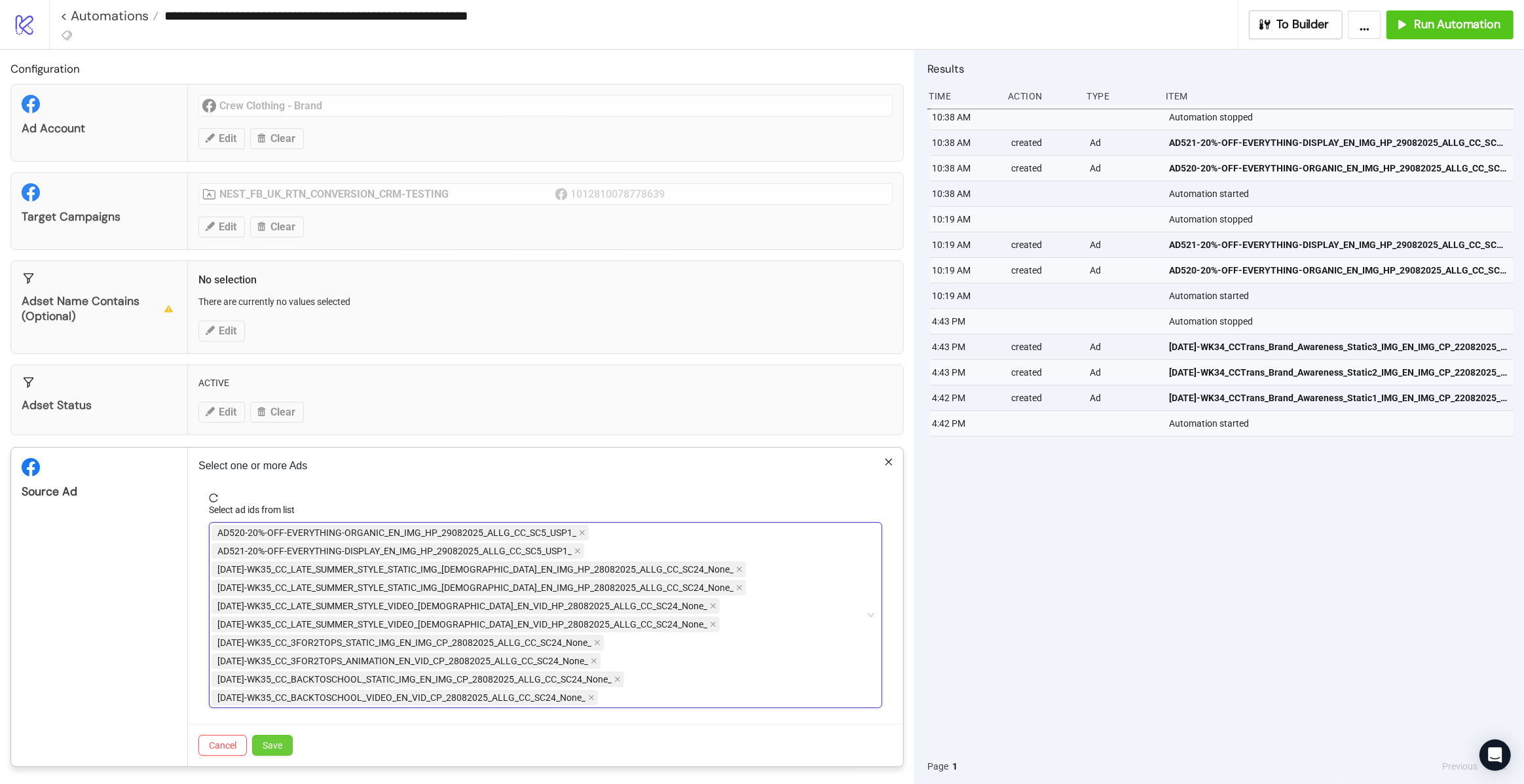
click at [284, 741] on button "Save" at bounding box center [272, 745] width 41 height 21
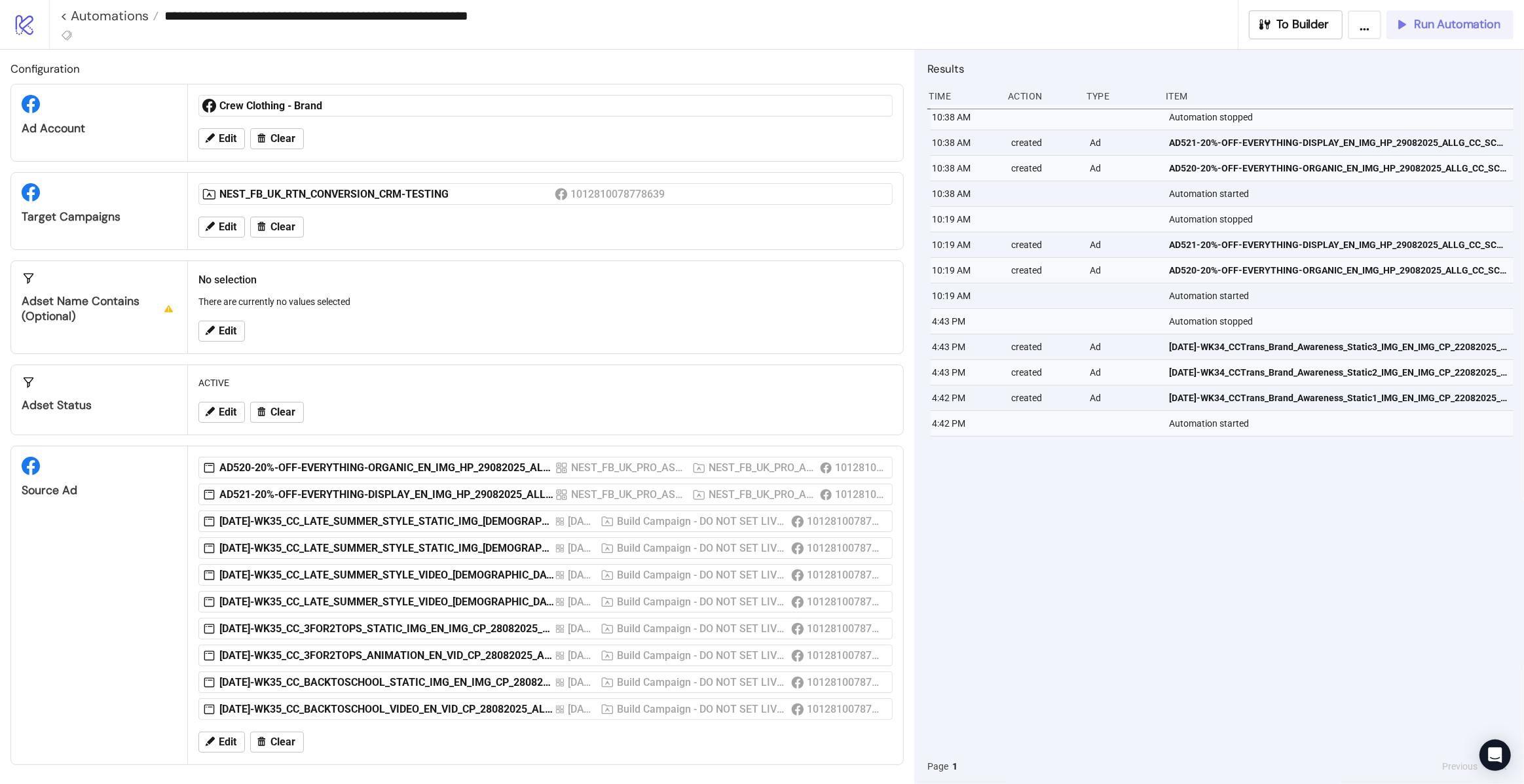
click at [1411, 30] on div "Run Automation" at bounding box center [1447, 25] width 106 height 15
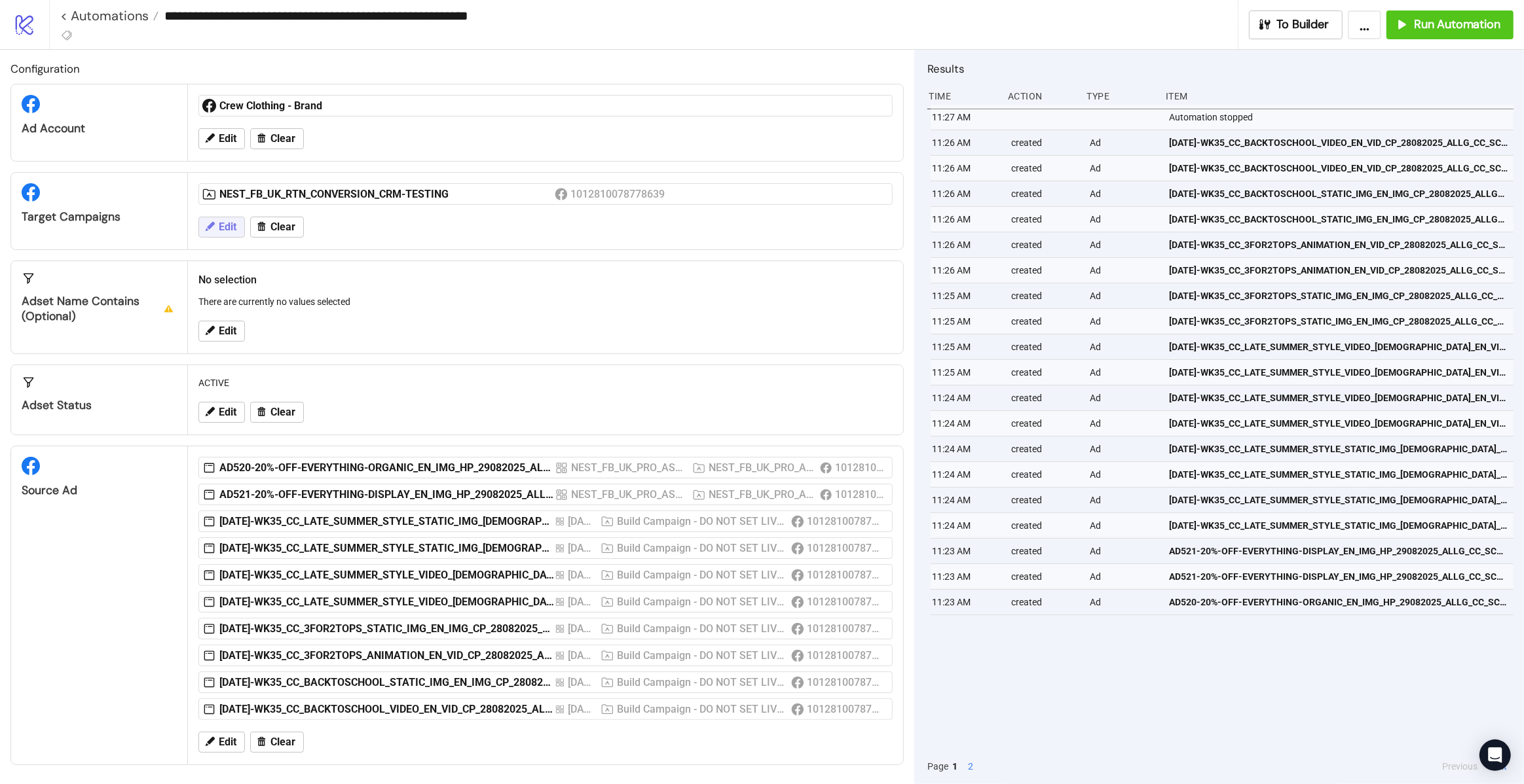
click at [226, 226] on span "Edit" at bounding box center [228, 227] width 18 height 12
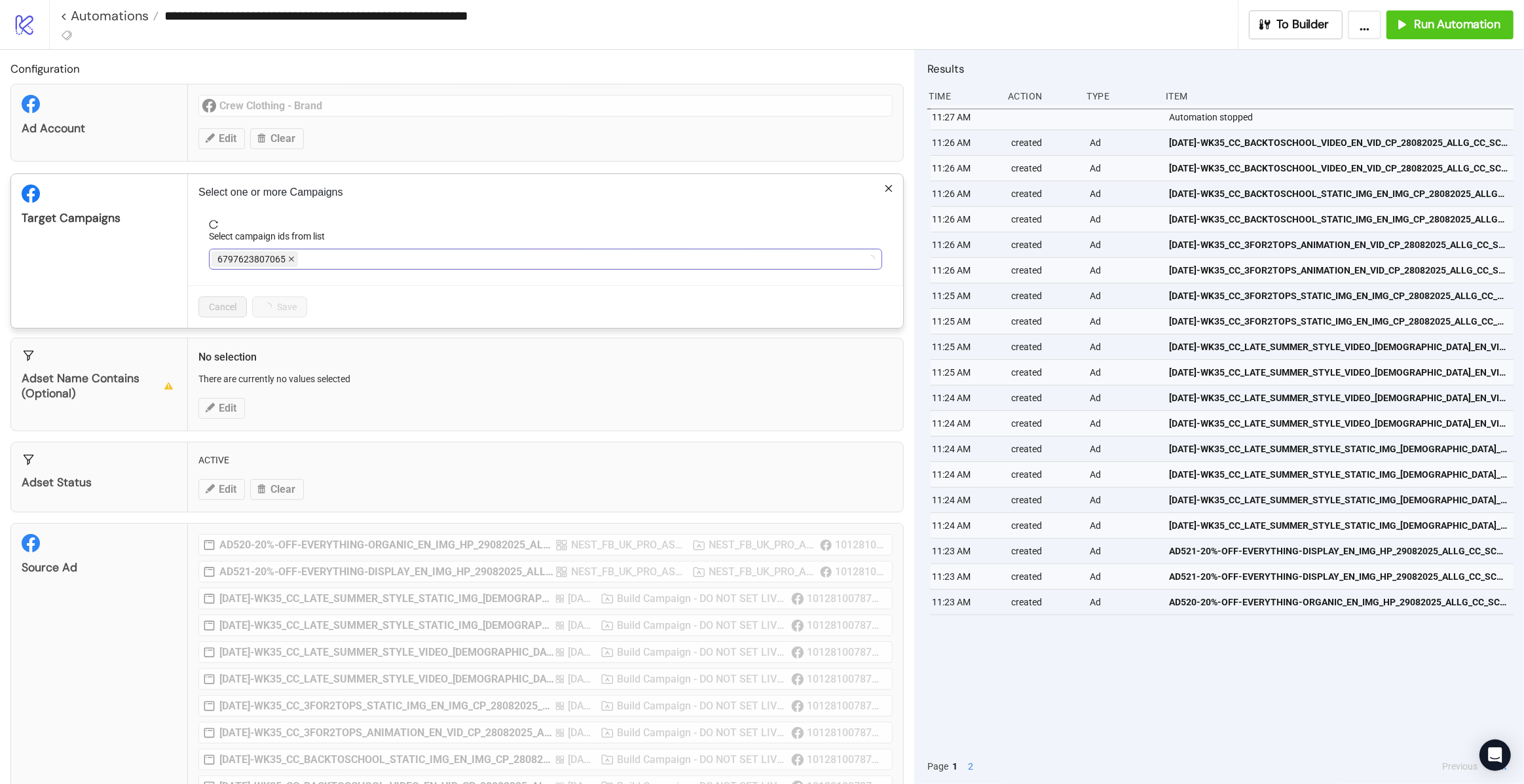
click at [288, 256] on icon "close" at bounding box center [291, 259] width 6 height 6
click at [259, 373] on div "**********" at bounding box center [762, 392] width 1524 height 784
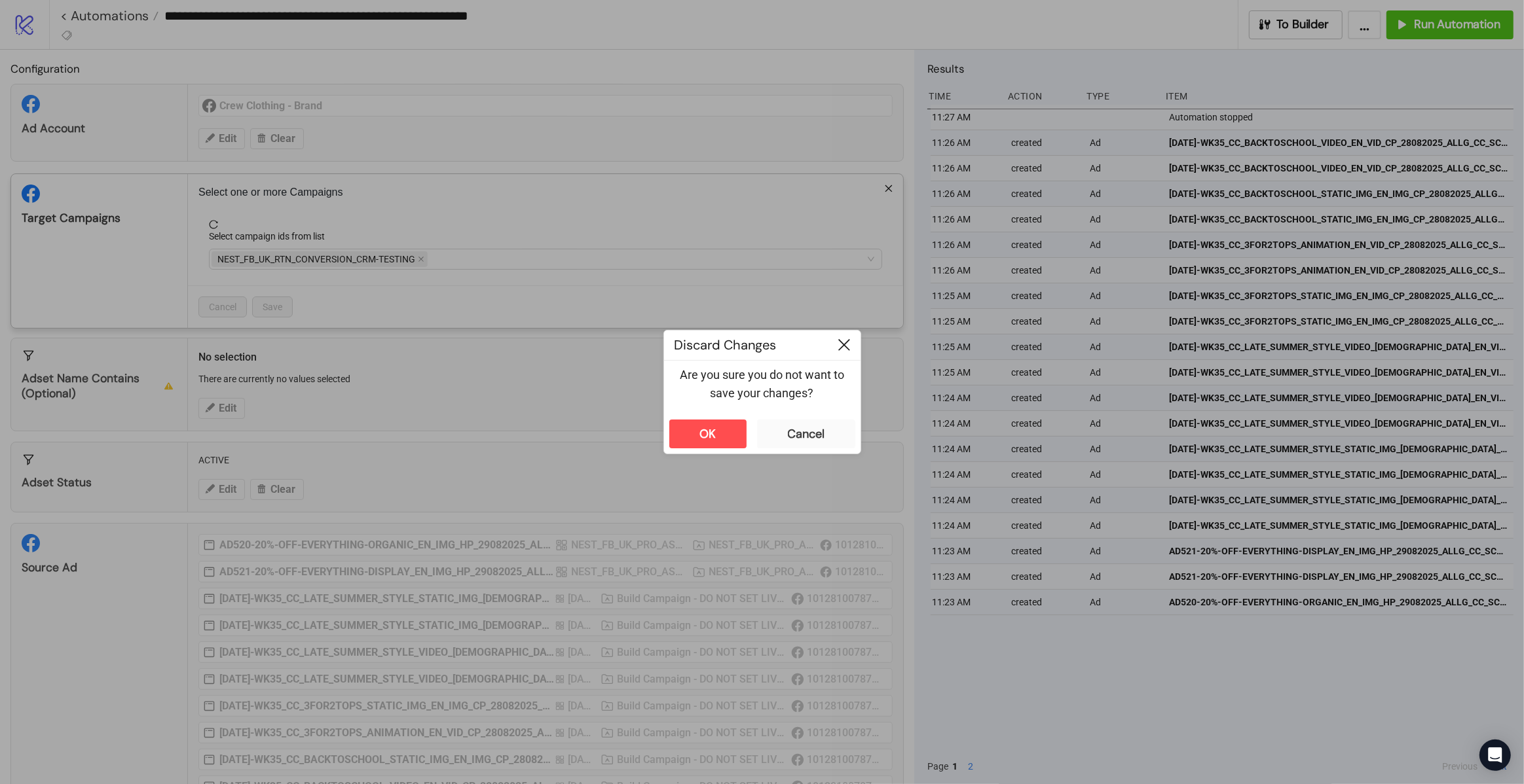
click at [838, 353] on div at bounding box center [843, 345] width 33 height 30
click at [843, 342] on icon at bounding box center [844, 344] width 12 height 12
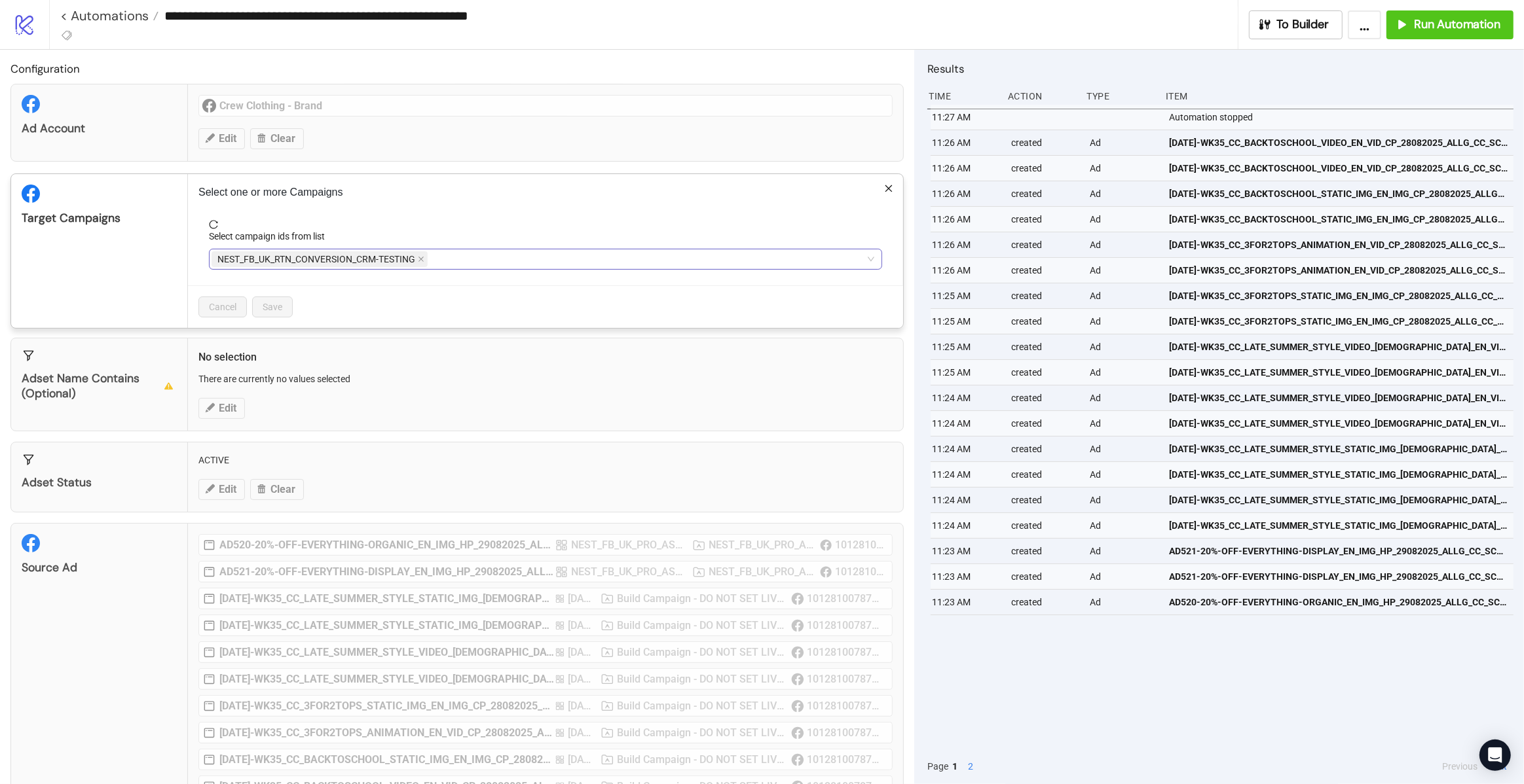
click at [827, 251] on div "NEST_FB_UK_RTN_CONVERSION_CRM-TESTING" at bounding box center [539, 259] width 654 height 19
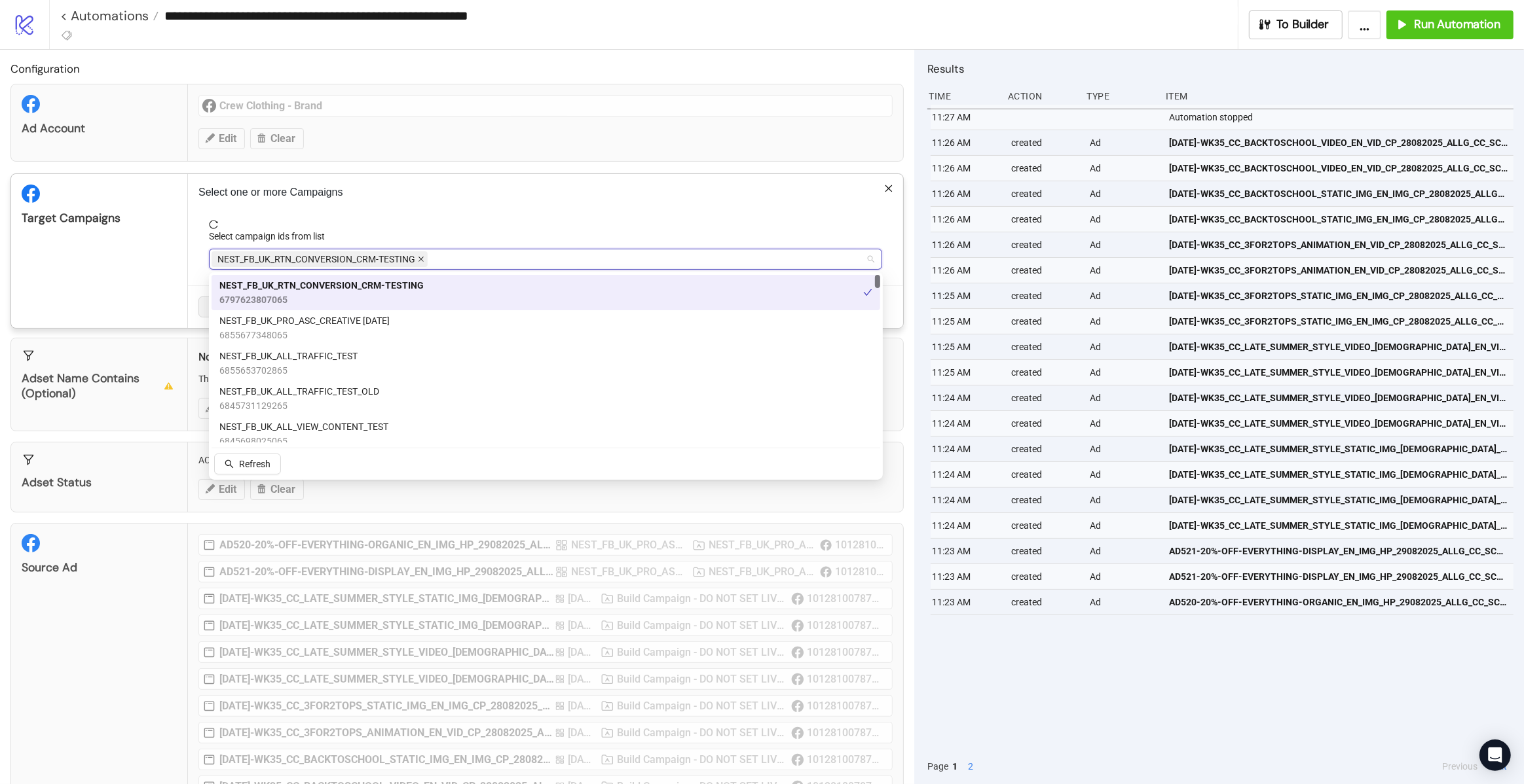
click at [419, 259] on icon "close" at bounding box center [421, 259] width 6 height 6
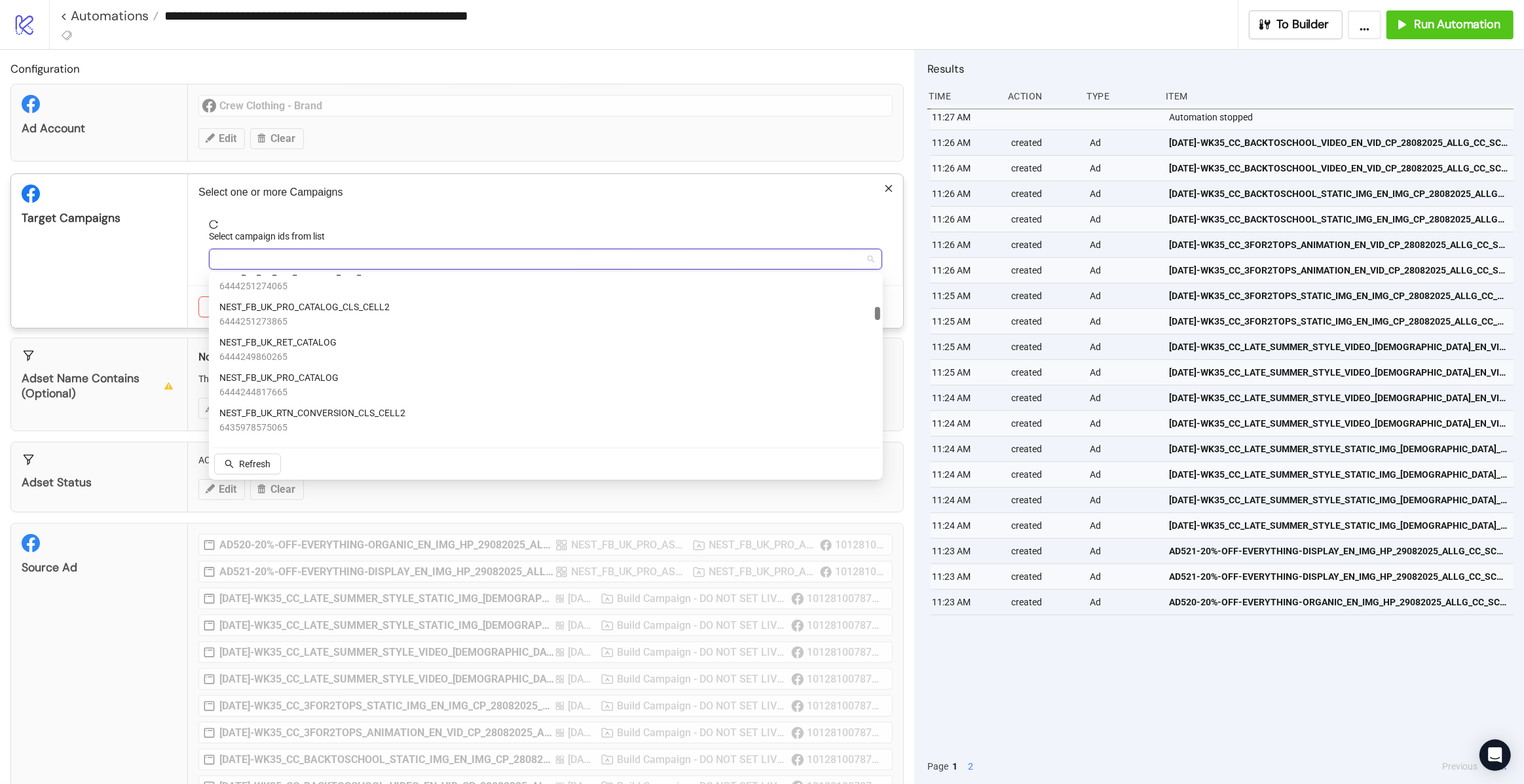
scroll to position [1305, 0]
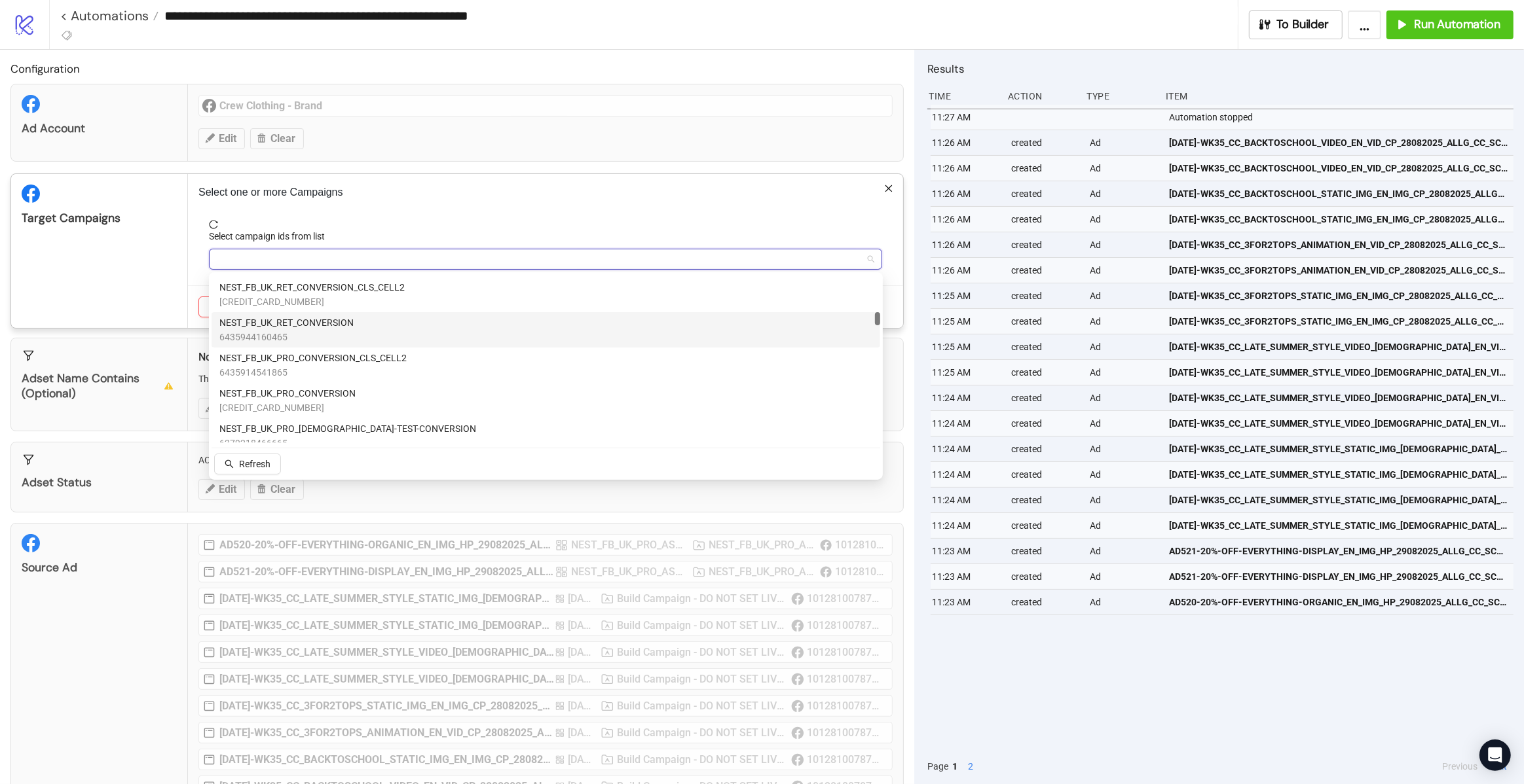
click at [335, 324] on span "NEST_FB_UK_RET_CONVERSION" at bounding box center [286, 322] width 134 height 15
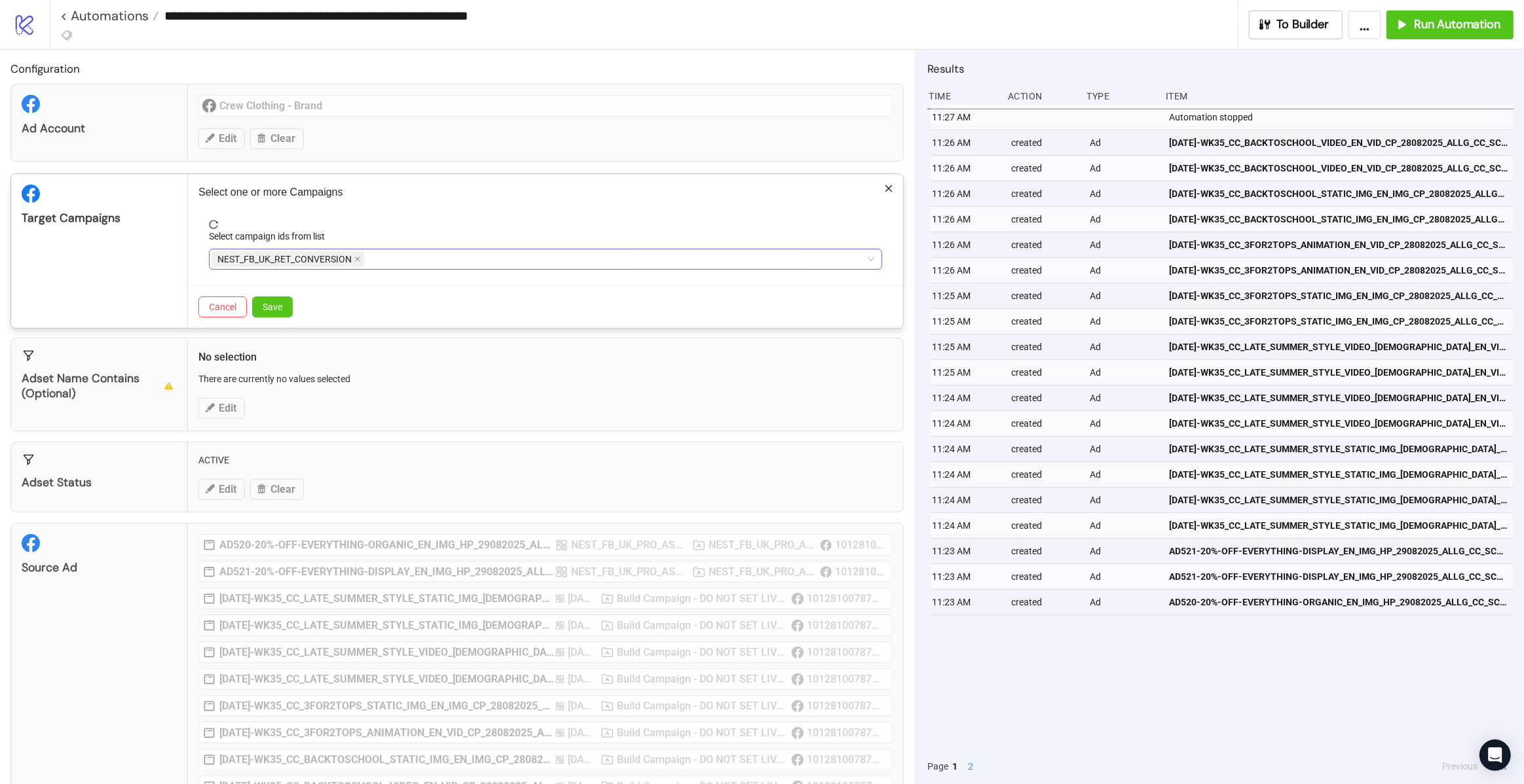
click at [387, 523] on div "Source Ad AD520-20%-OFF-EVERYTHING-ORGANIC_EN_IMG_HP_29082025_ALLG_CC_SC5_USP1_…" at bounding box center [457, 682] width 893 height 319
click at [273, 311] on span "Save" at bounding box center [273, 306] width 19 height 10
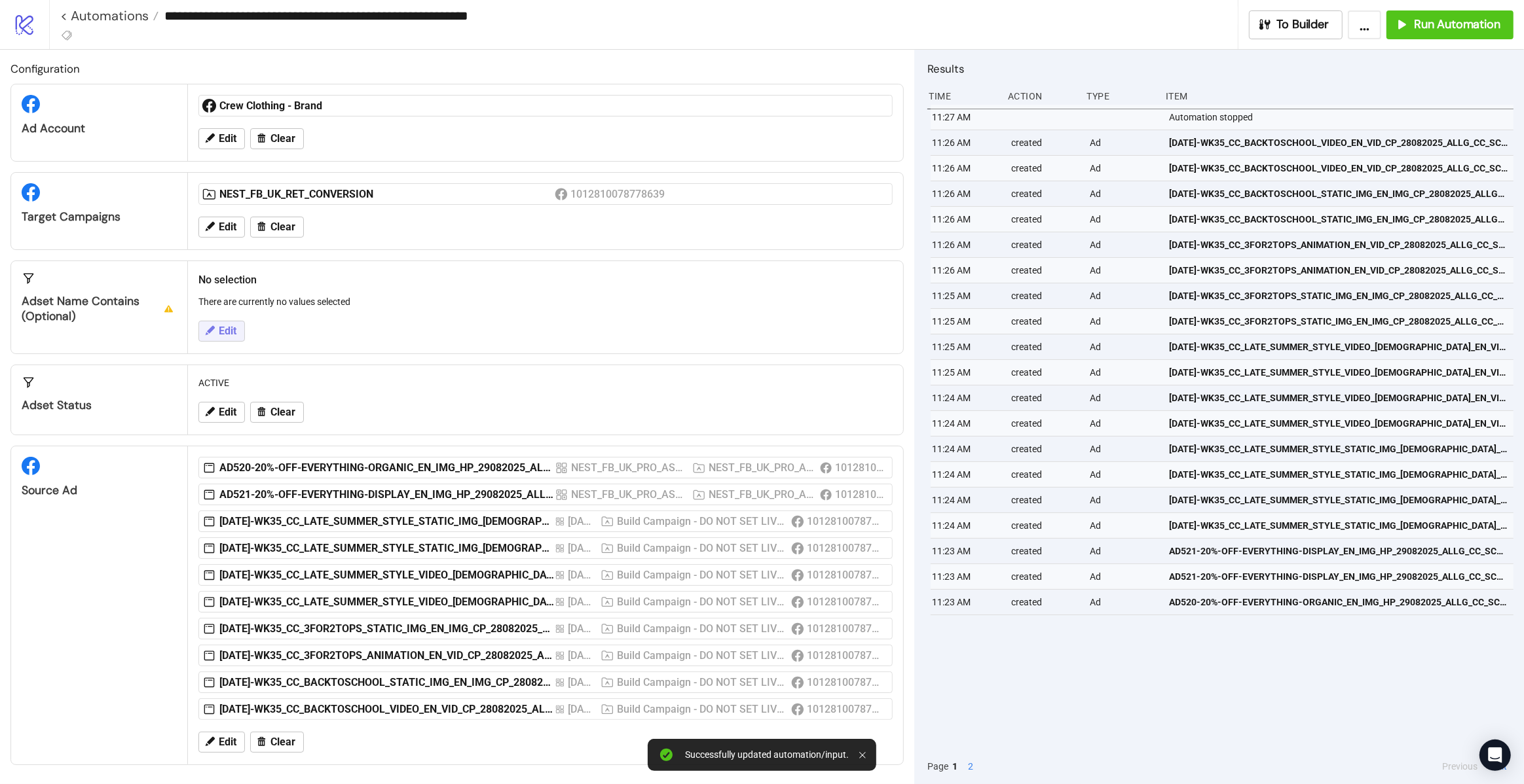
click at [226, 327] on span "Edit" at bounding box center [228, 330] width 18 height 12
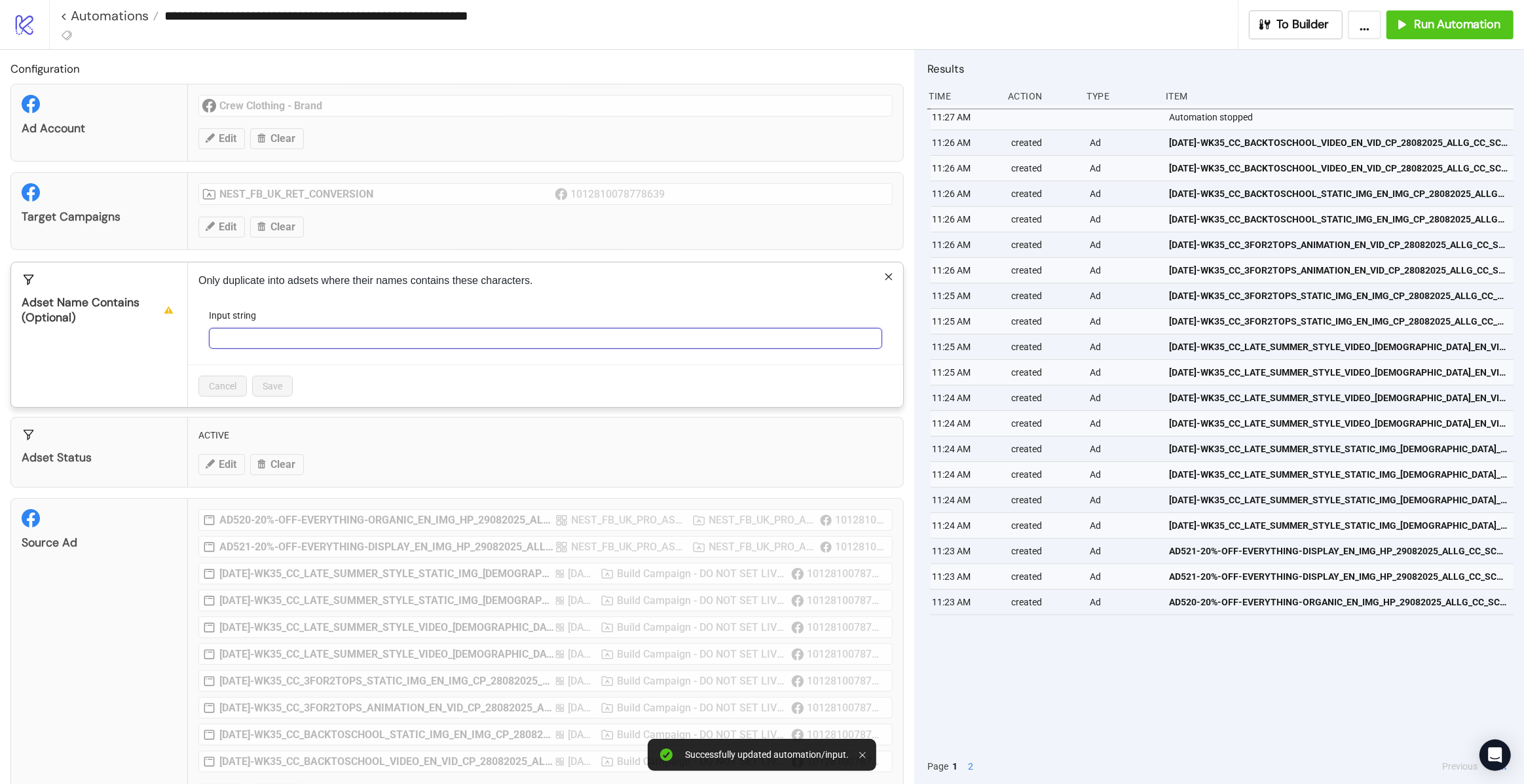
click at [320, 336] on input "Input string" at bounding box center [545, 338] width 673 height 21
paste input "**********"
type input "**********"
click at [282, 387] on span "Save" at bounding box center [273, 386] width 19 height 10
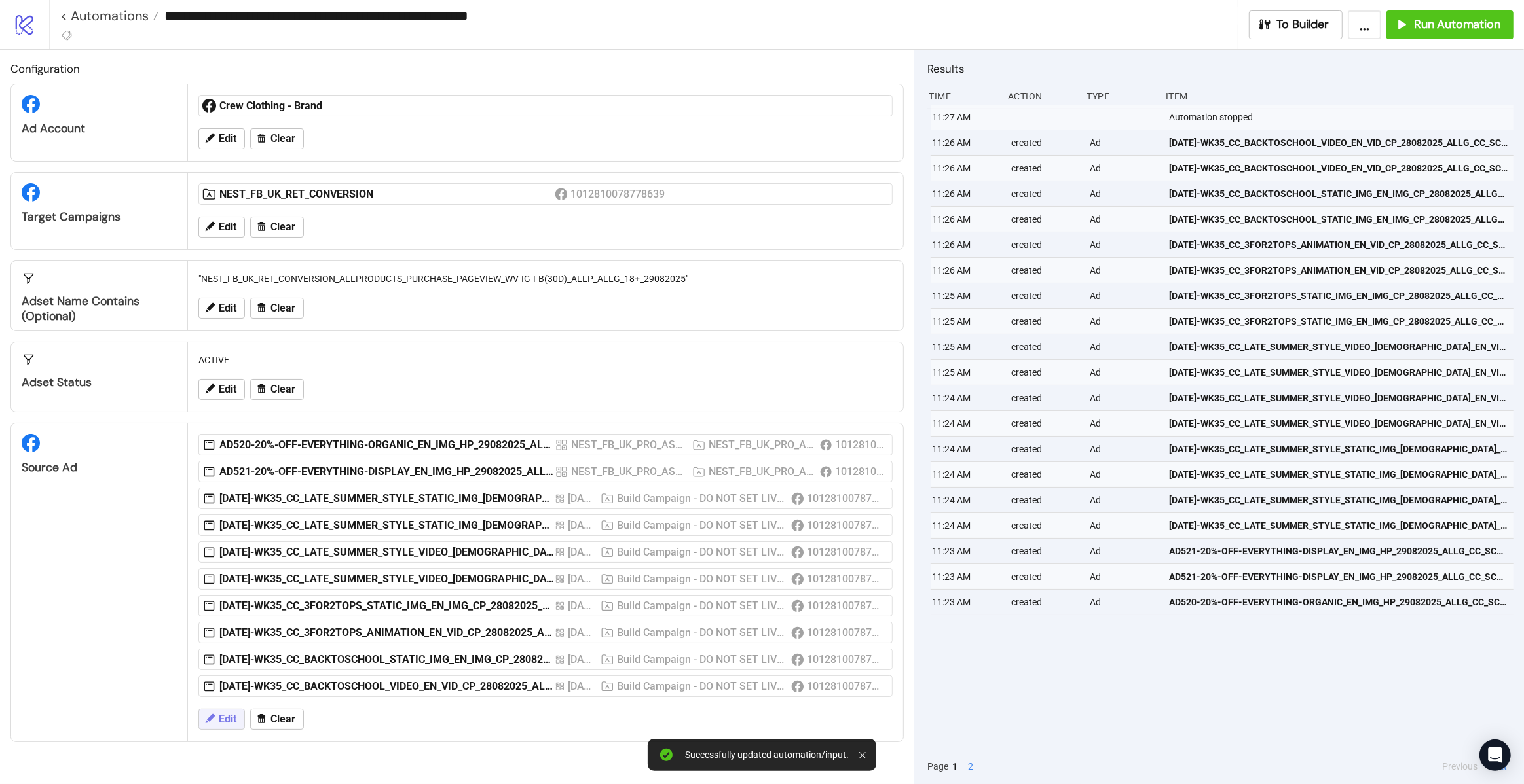
click at [227, 717] on span "Edit" at bounding box center [228, 719] width 18 height 12
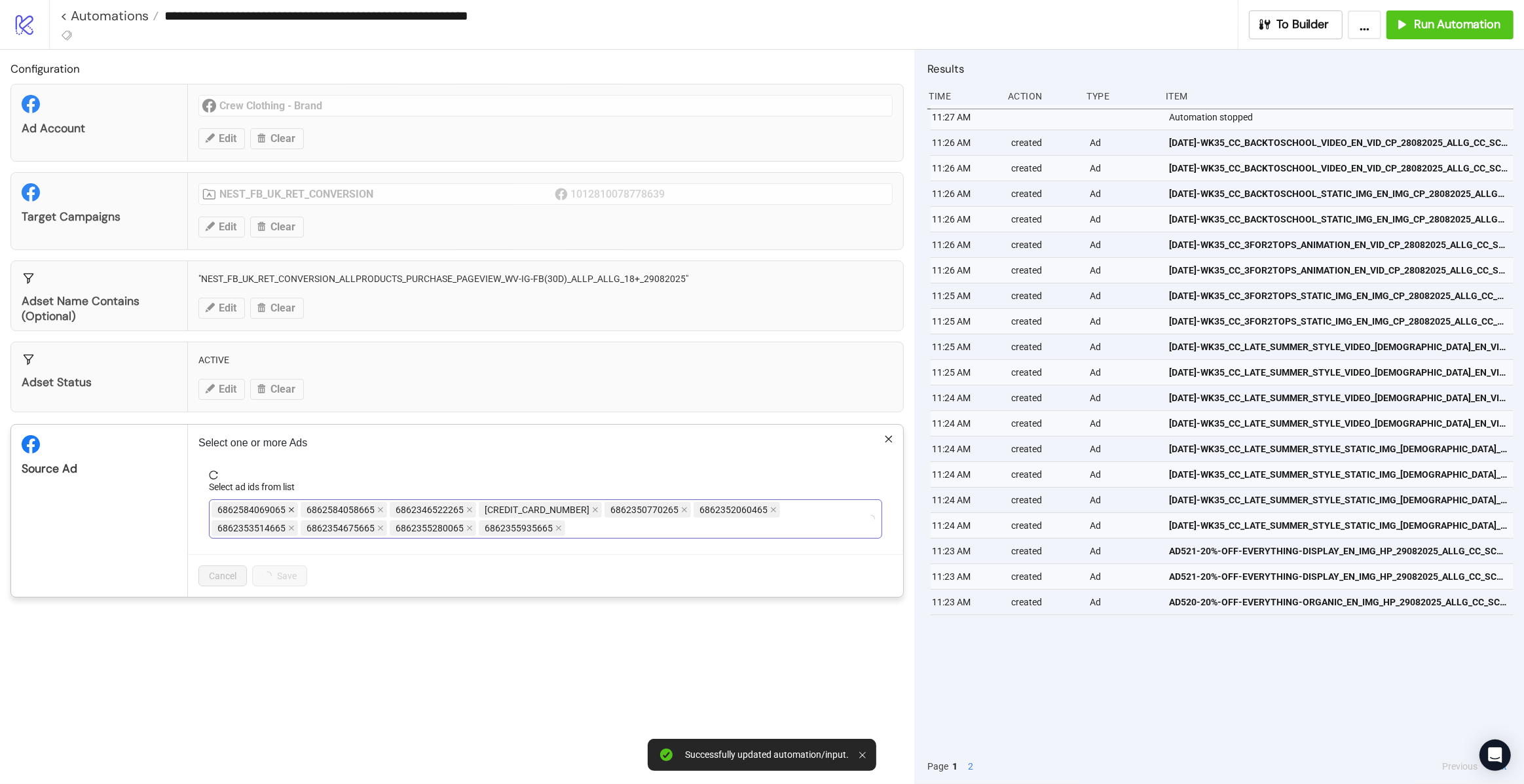
click at [291, 510] on icon "close" at bounding box center [291, 510] width 6 height 6
click at [291, 574] on span "Save" at bounding box center [286, 575] width 19 height 10
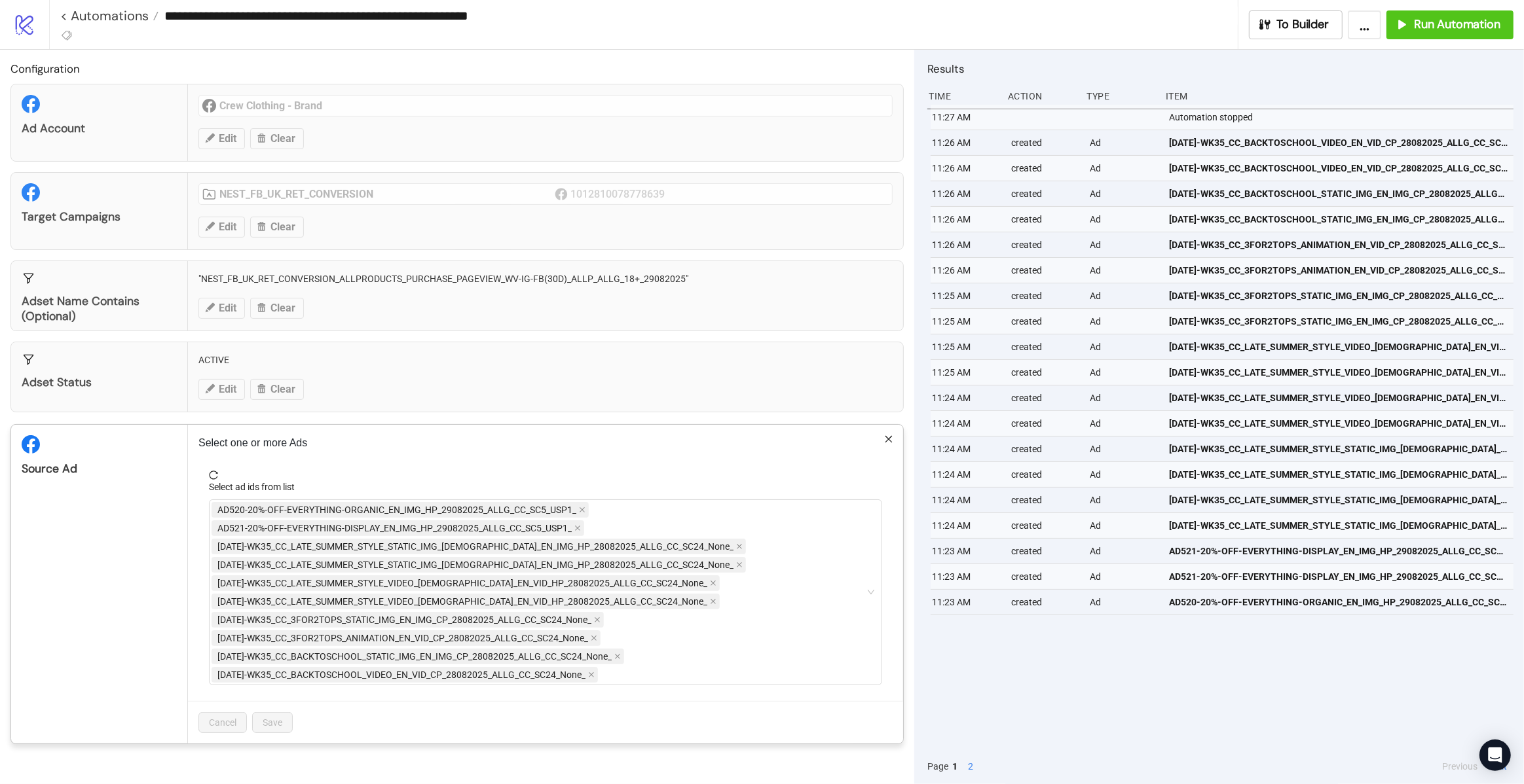
click at [364, 480] on div "Select ad ids from list" at bounding box center [545, 489] width 673 height 19
click at [354, 711] on div "Cancel Save" at bounding box center [546, 722] width 715 height 43
click at [366, 616] on span "[DATE]-WK35_CC_3FOR2TOPS_STATIC_IMG_EN_IMG_CP_28082025_ALLG_CC_SC24_None_" at bounding box center [404, 619] width 374 height 15
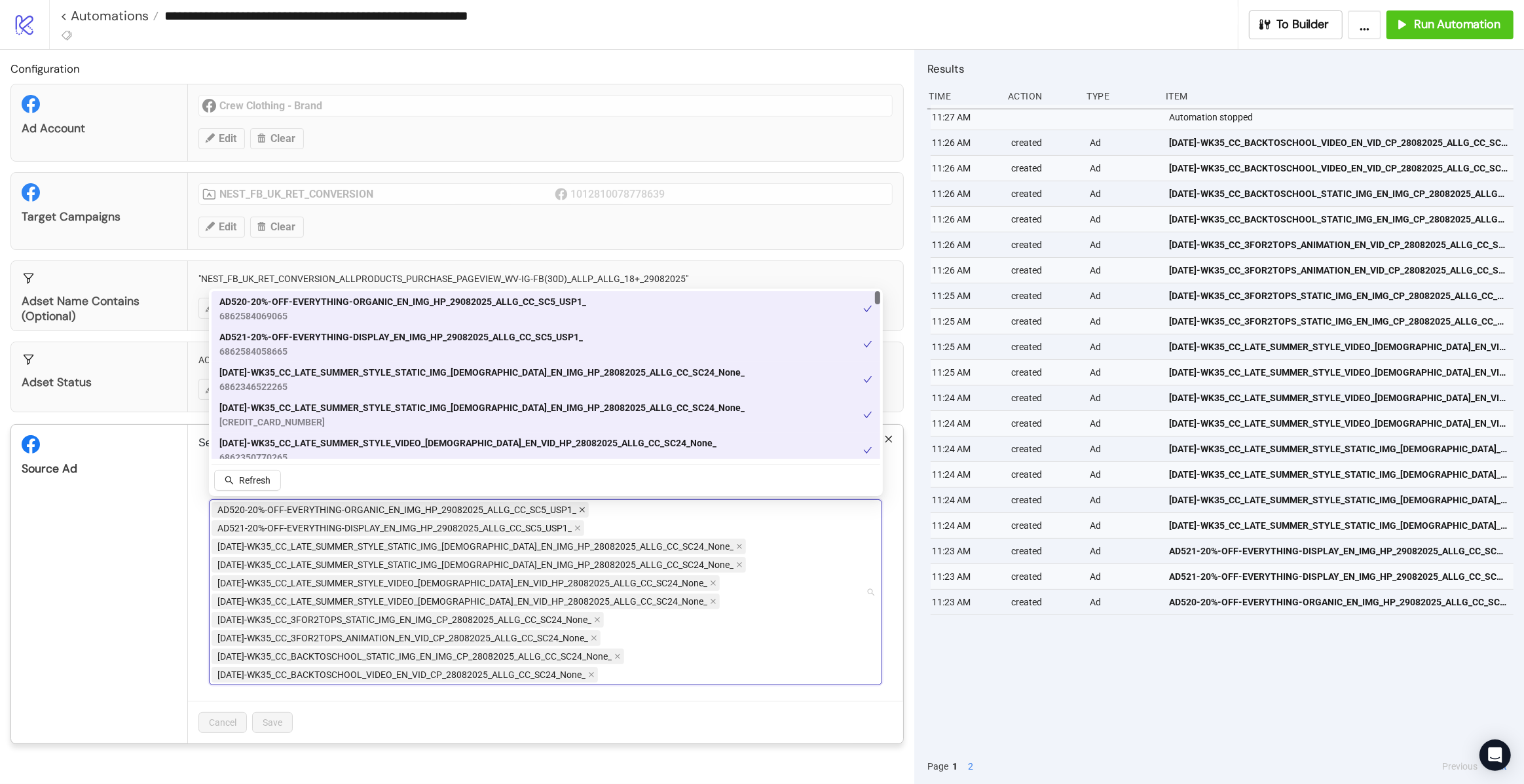
click at [580, 507] on icon "close" at bounding box center [582, 510] width 6 height 6
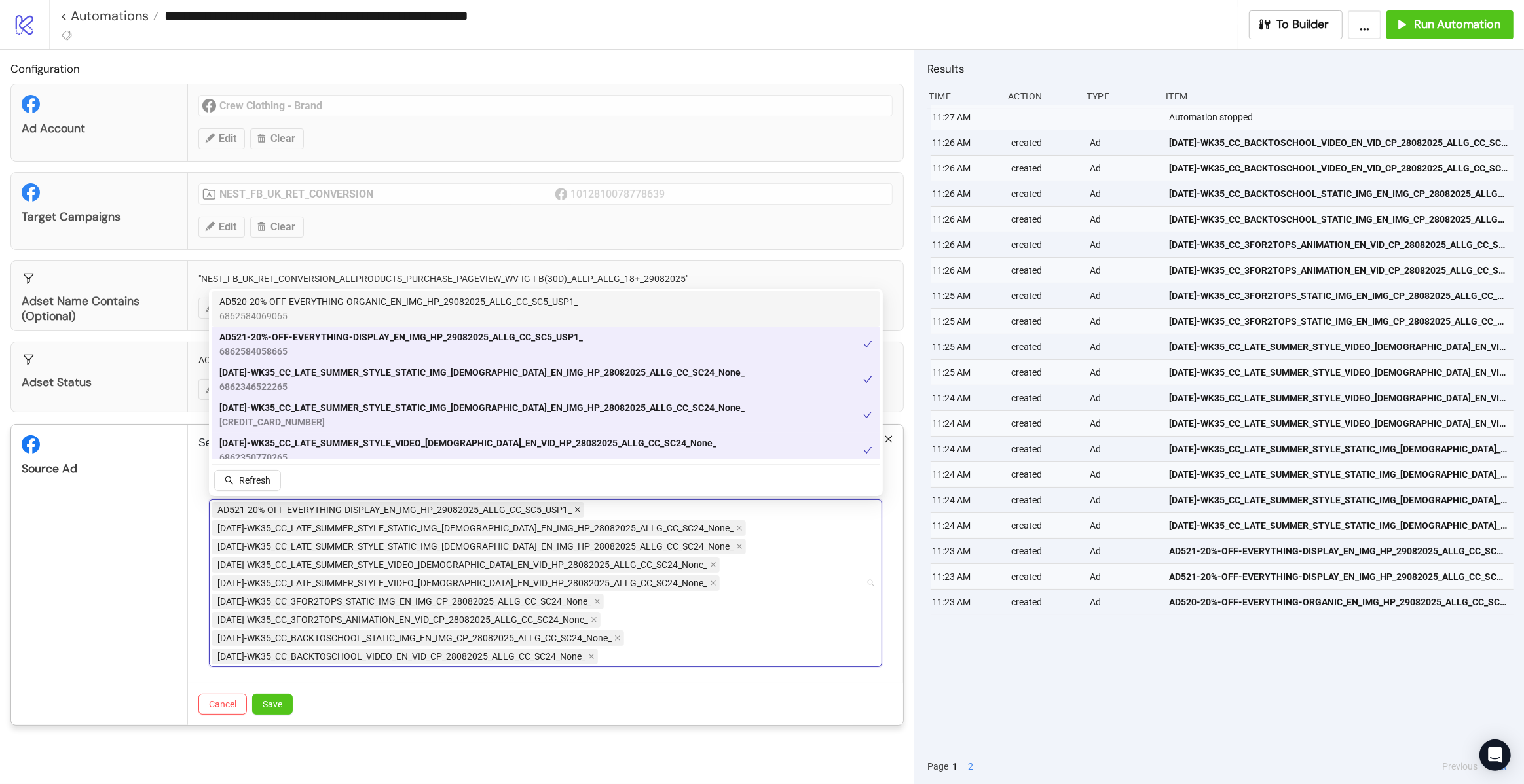
click at [575, 507] on icon "close" at bounding box center [578, 510] width 6 height 6
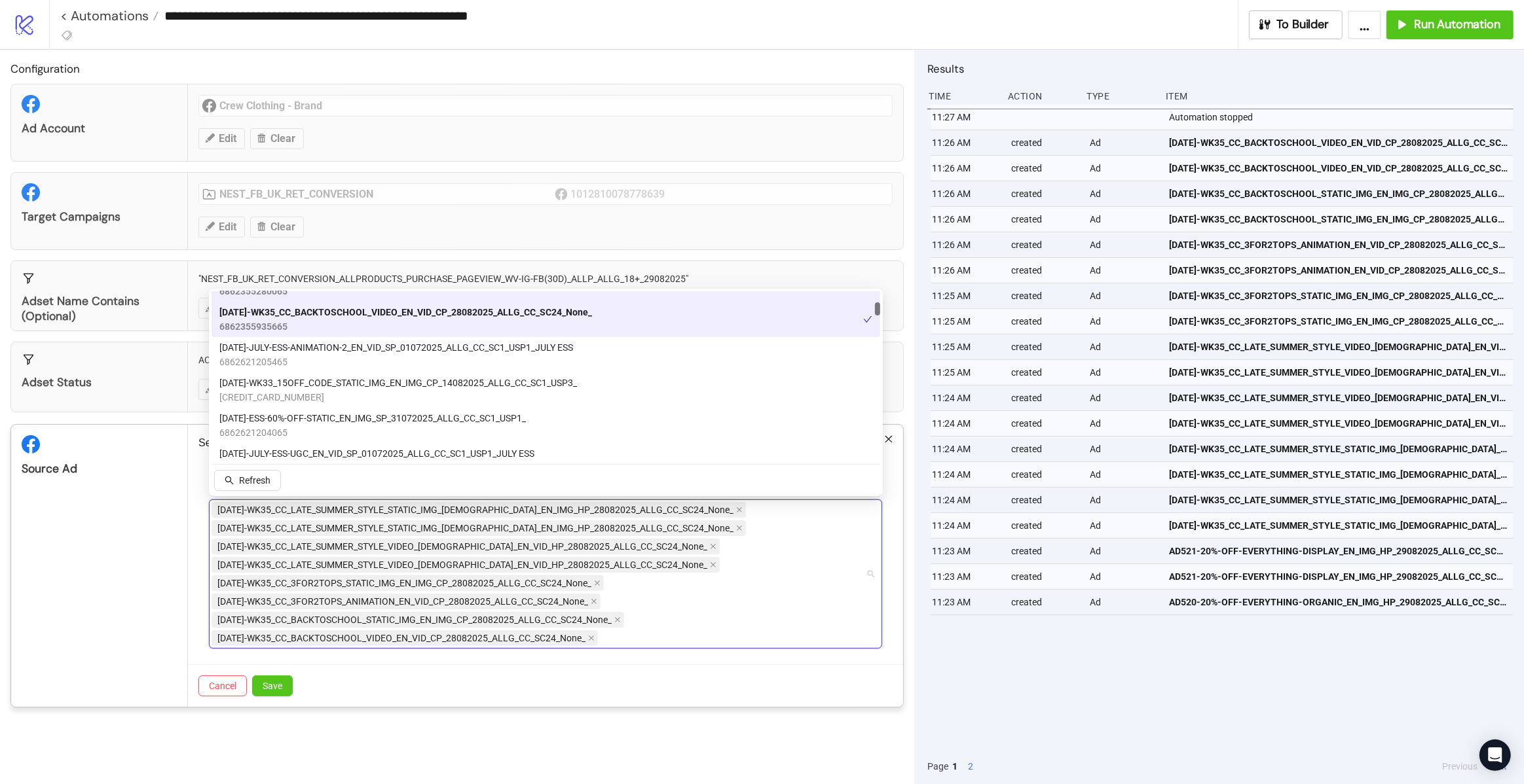
scroll to position [308, 0]
click at [273, 684] on span "Save" at bounding box center [273, 685] width 19 height 10
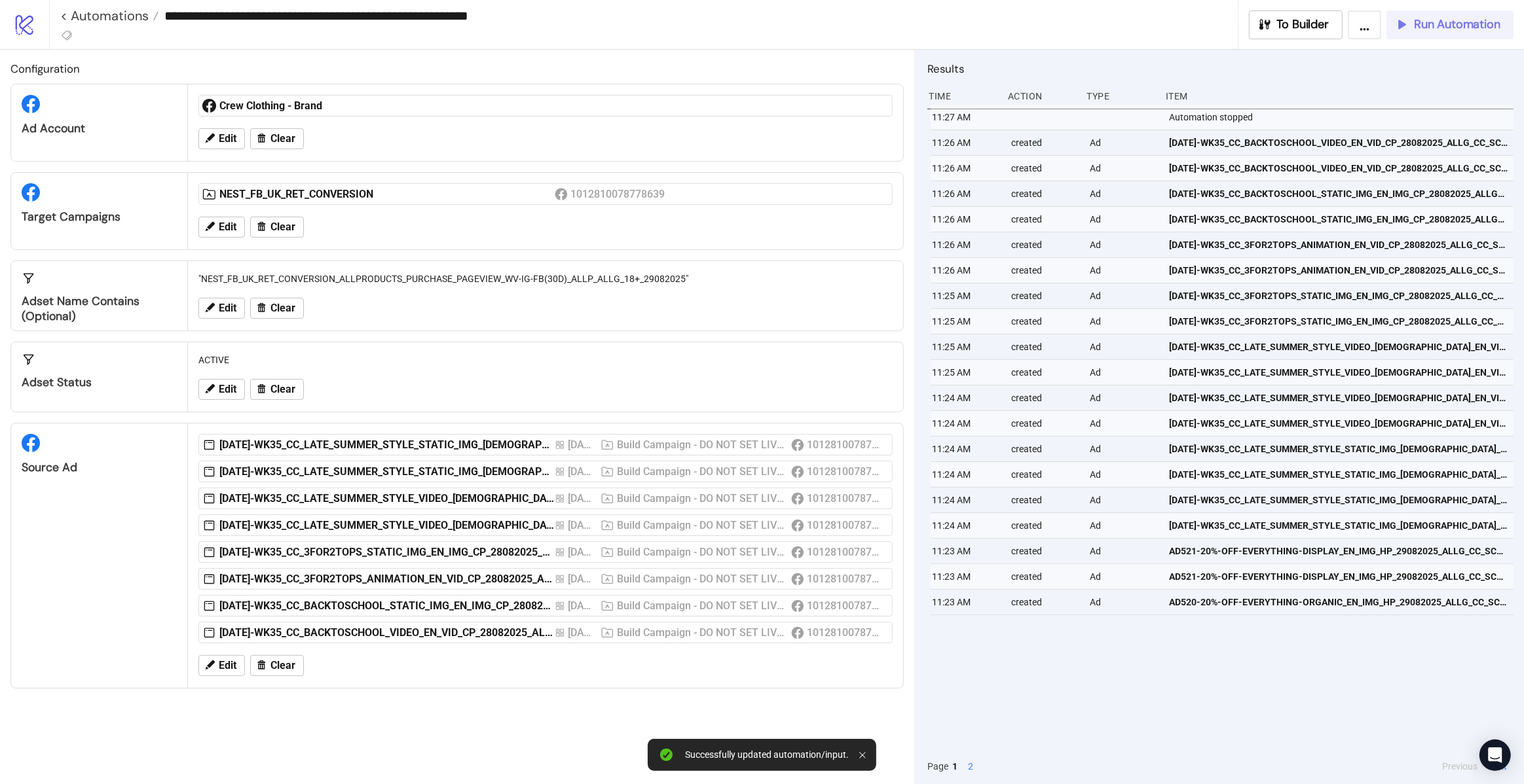
click at [1451, 26] on span "Run Automation" at bounding box center [1457, 25] width 86 height 15
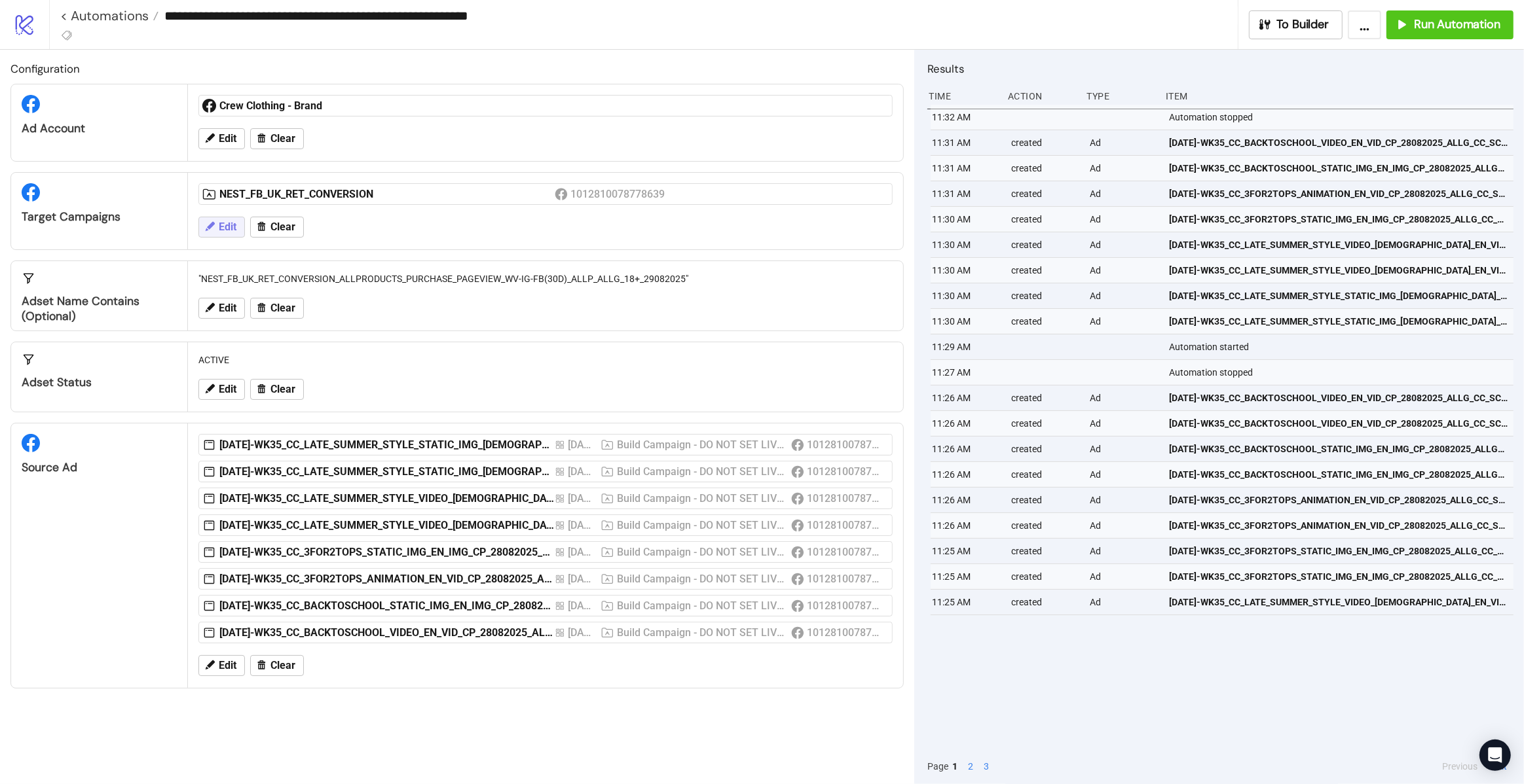
click at [225, 227] on span "Edit" at bounding box center [228, 227] width 18 height 12
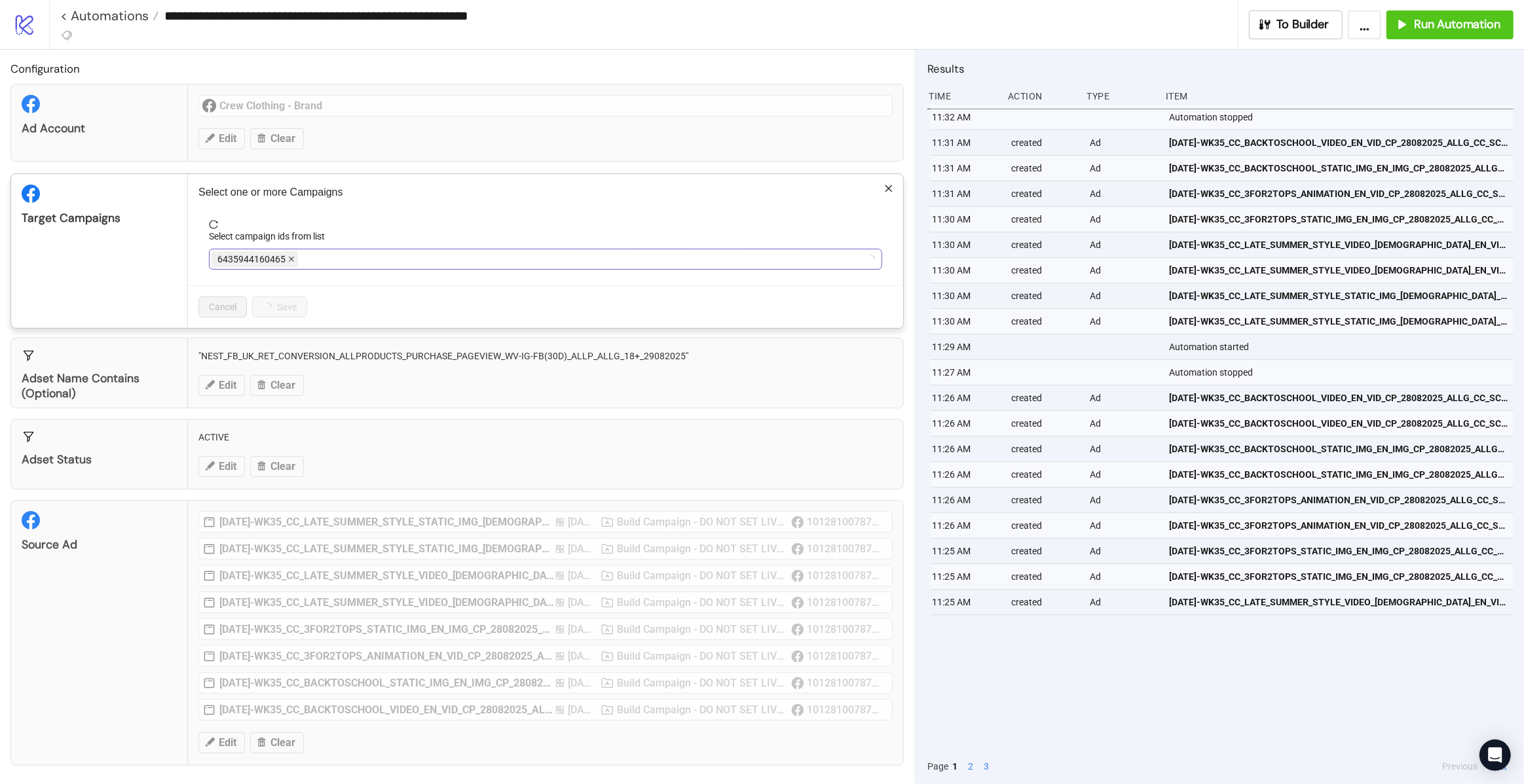
click at [288, 259] on icon "close" at bounding box center [291, 260] width 6 height 6
click at [288, 259] on div at bounding box center [539, 259] width 654 height 19
click at [356, 256] on icon "close" at bounding box center [357, 259] width 6 height 6
click at [354, 259] on div at bounding box center [539, 259] width 654 height 19
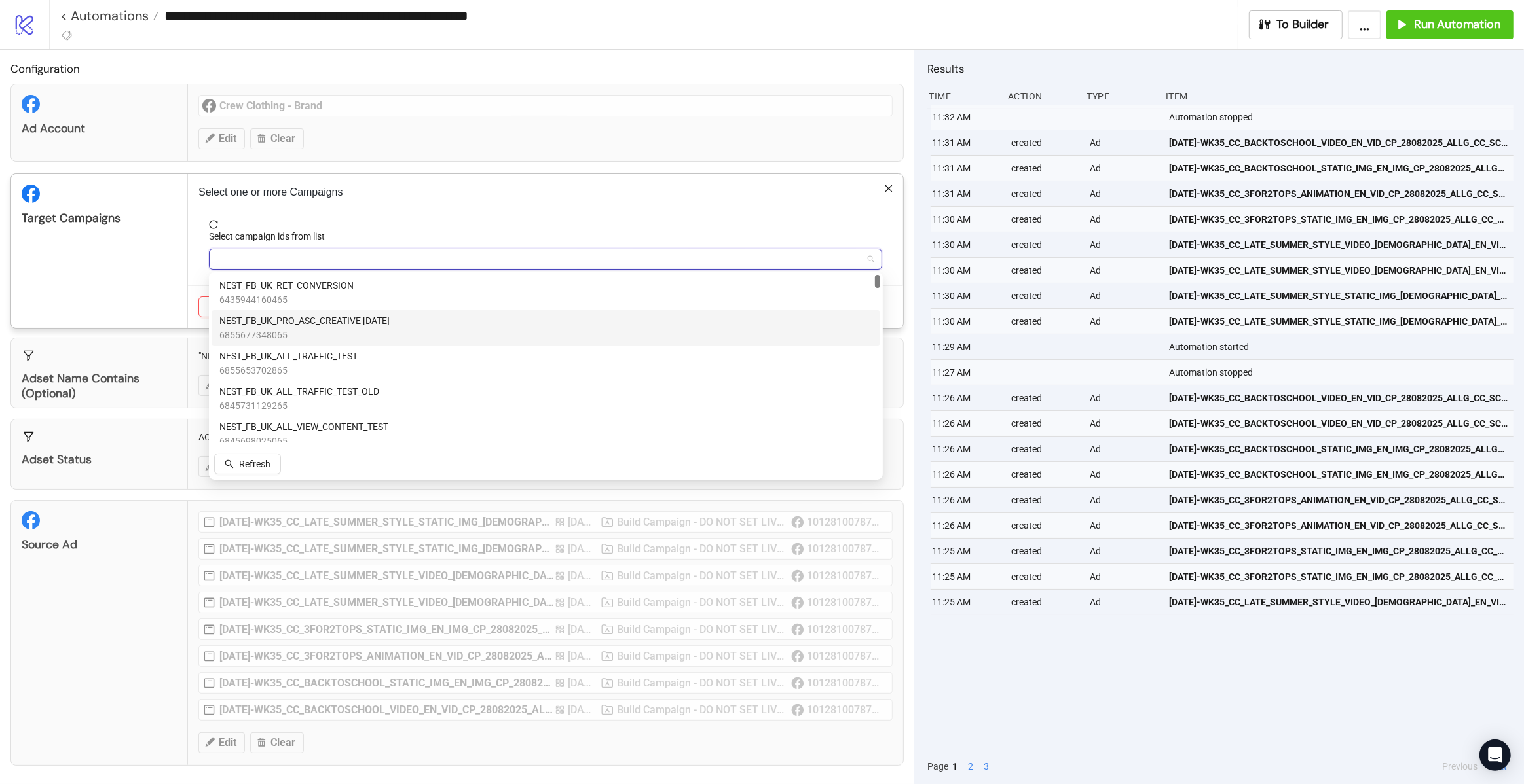
click at [337, 324] on span "NEST_FB_UK_PRO_ASC_CREATIVE [DATE]" at bounding box center [304, 320] width 170 height 15
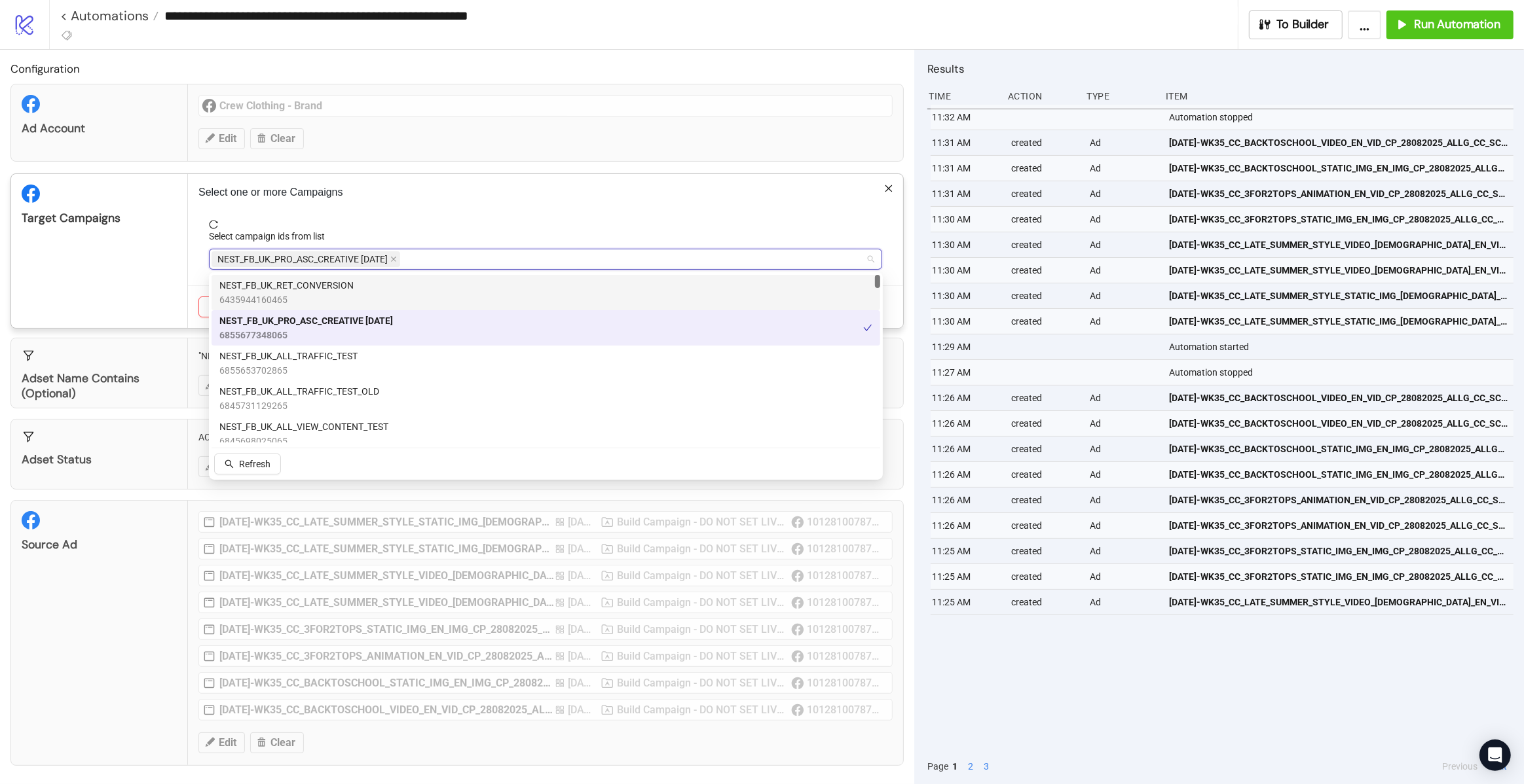
click at [190, 248] on div "Select one or more Campaigns Select campaign ids from list NEST_FB_UK_PRO_ASC_C…" at bounding box center [546, 251] width 715 height 153
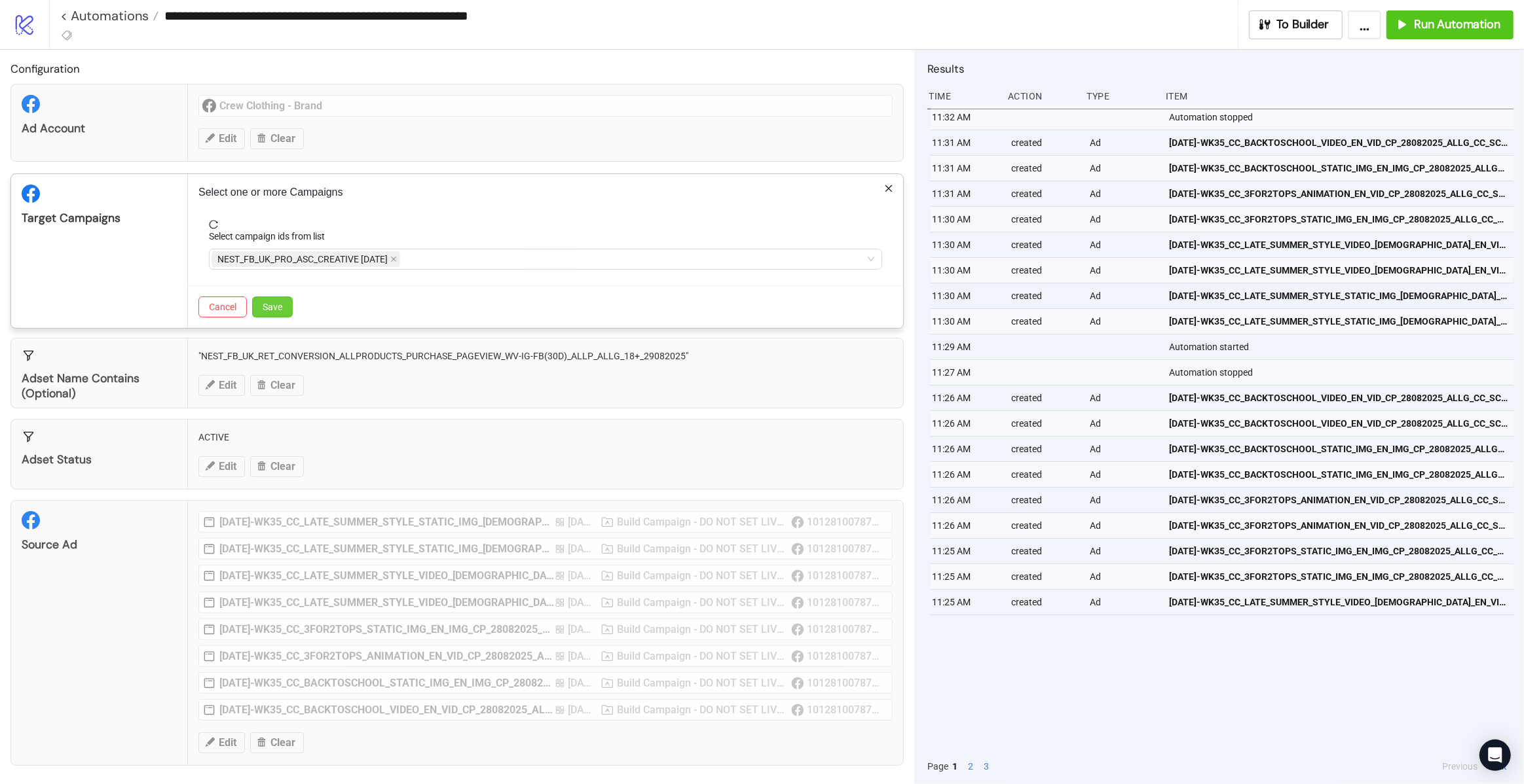
click at [276, 304] on span "Save" at bounding box center [273, 306] width 19 height 10
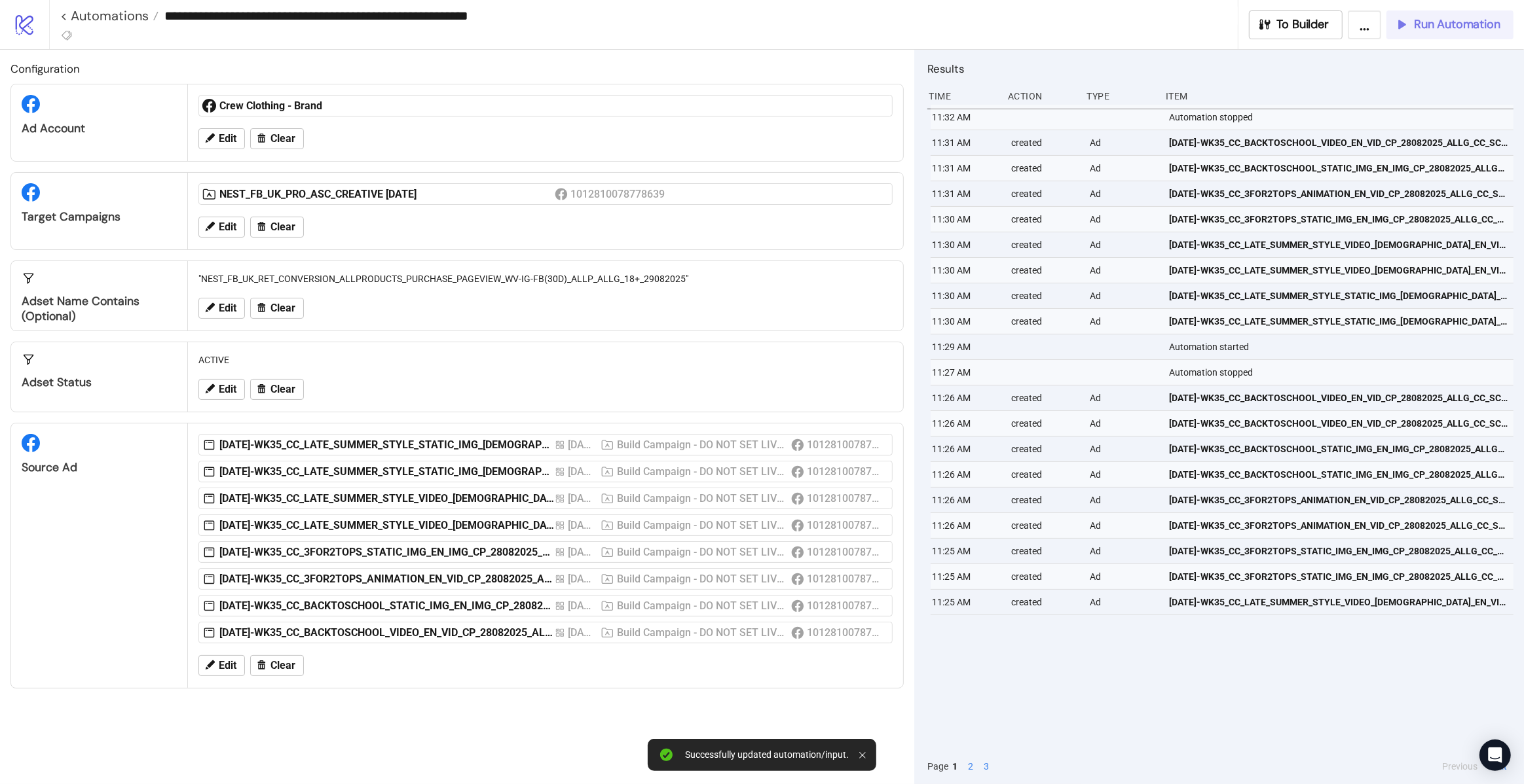
click at [1453, 23] on span "Run Automation" at bounding box center [1457, 25] width 86 height 15
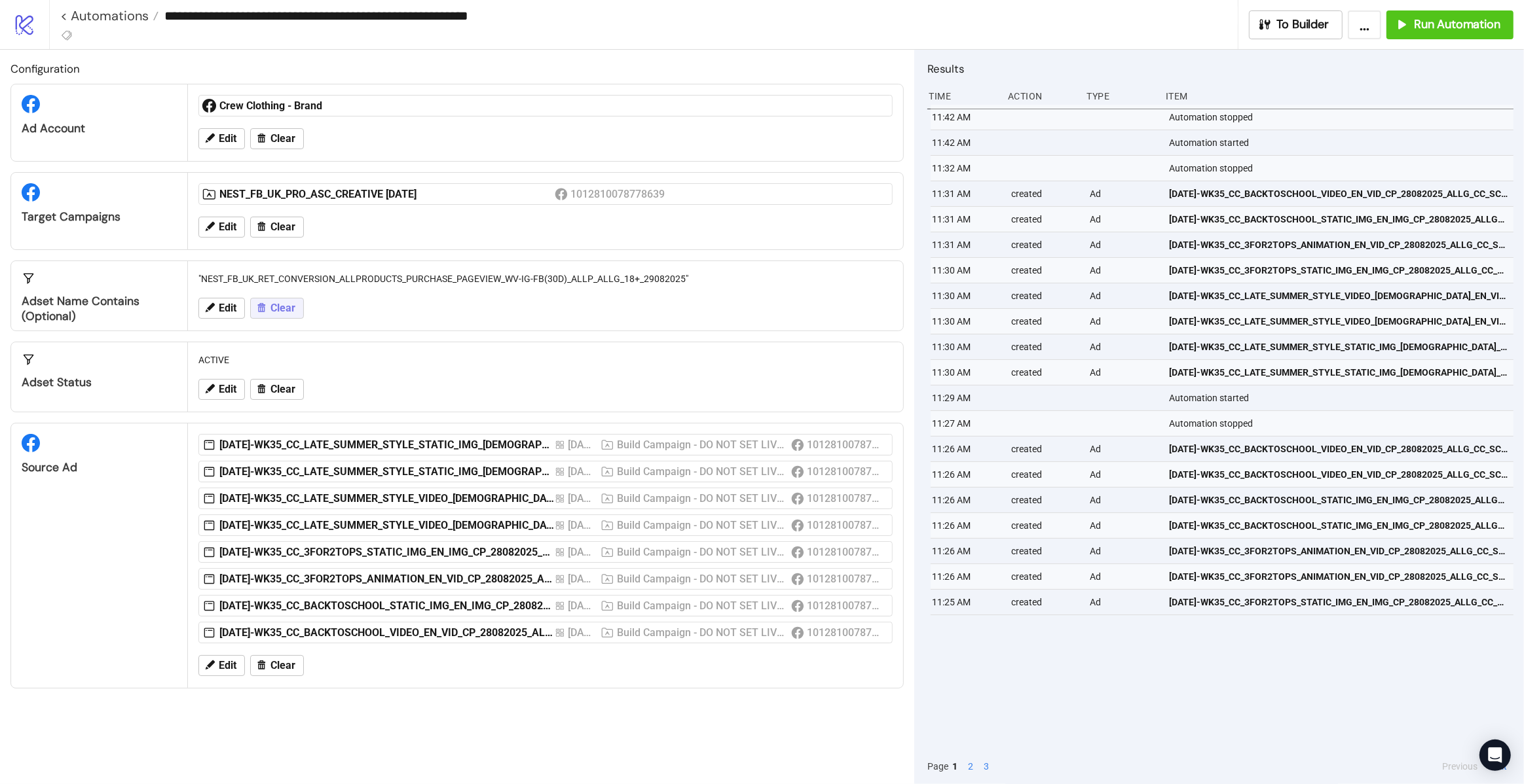
click at [264, 310] on icon at bounding box center [261, 307] width 12 height 12
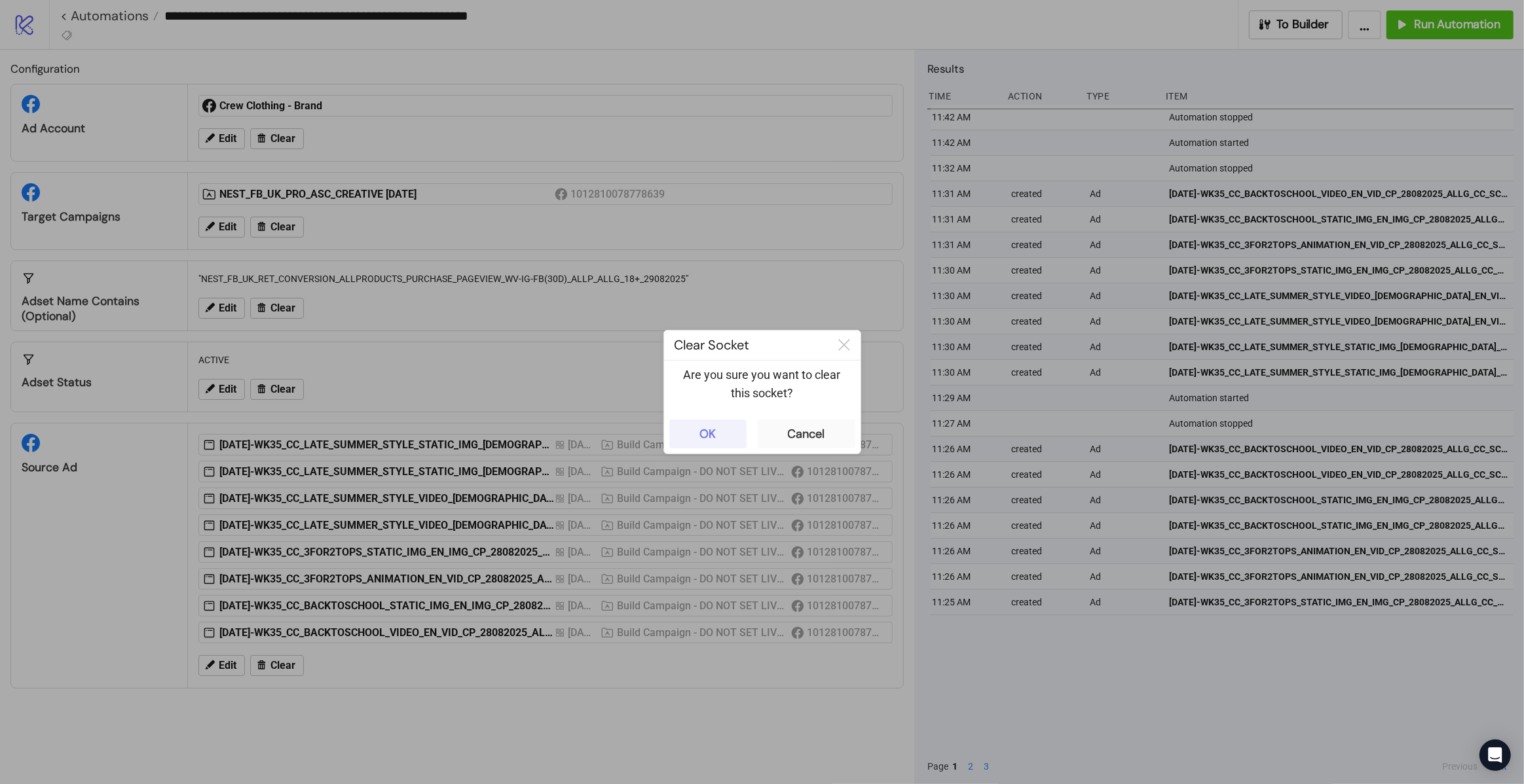
click at [704, 433] on div "OK" at bounding box center [708, 434] width 17 height 15
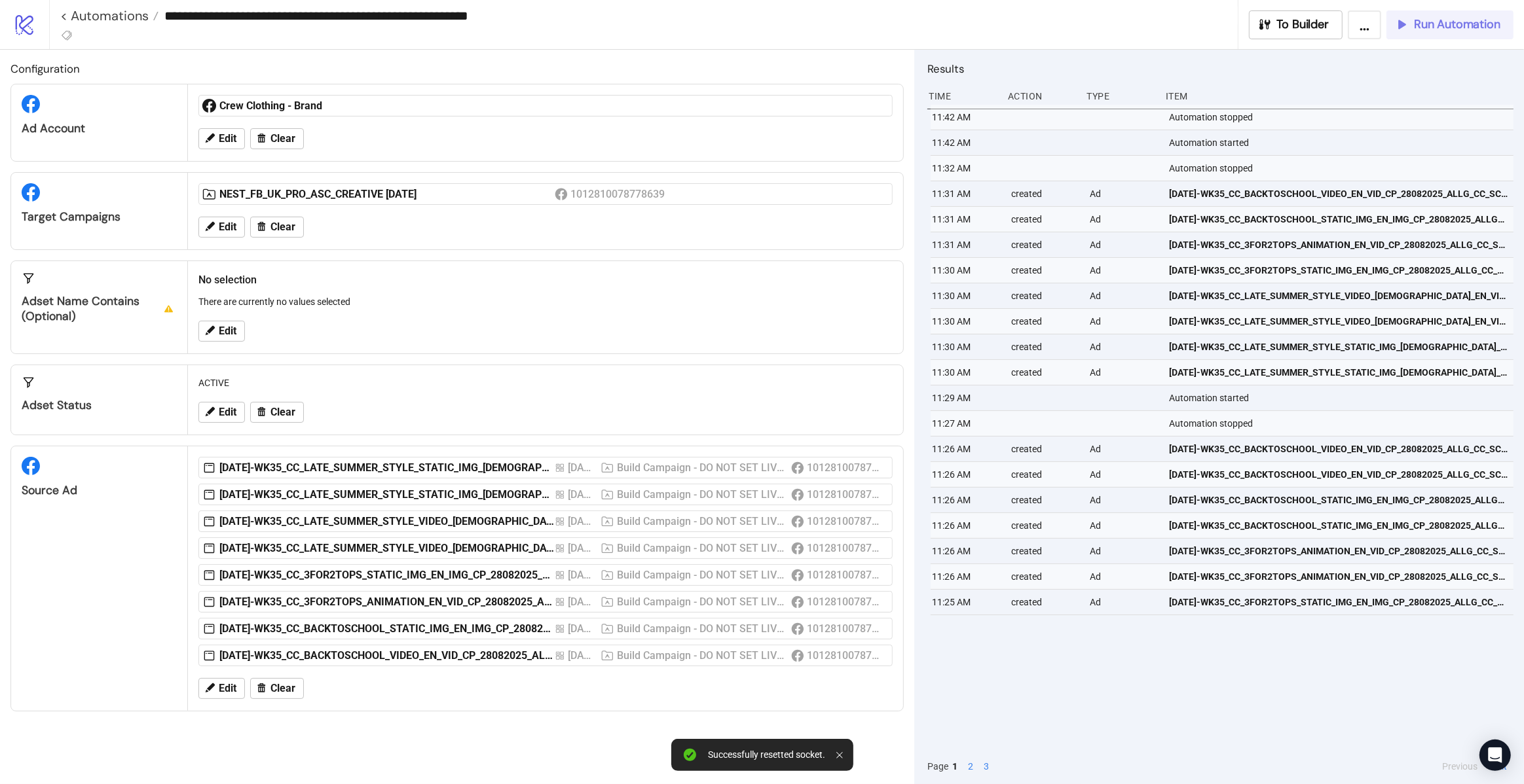
click at [1418, 22] on span "Run Automation" at bounding box center [1457, 25] width 86 height 15
